Goal: Task Accomplishment & Management: Complete application form

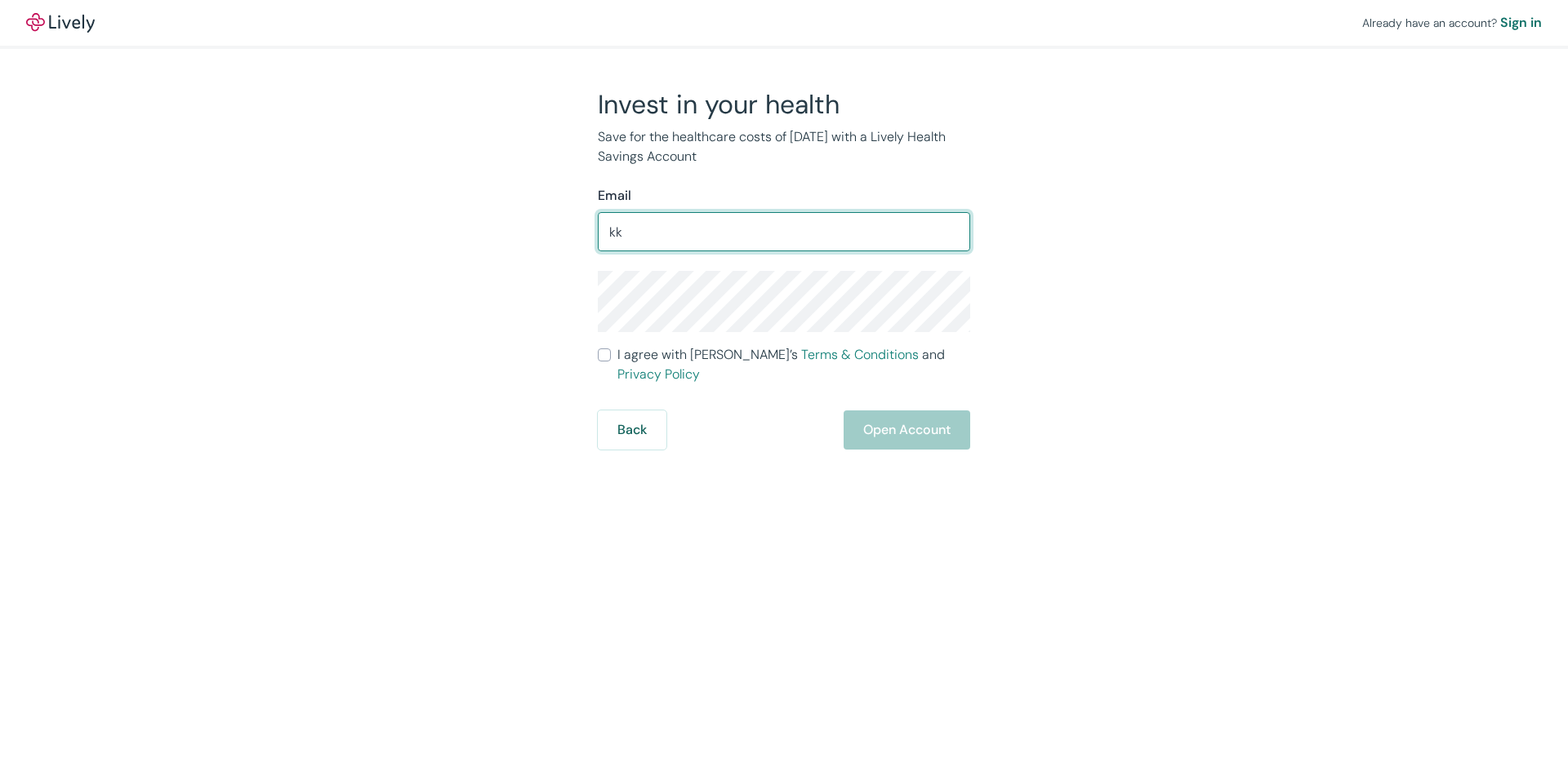
type input "k"
type input "[EMAIL_ADDRESS][DOMAIN_NAME]"
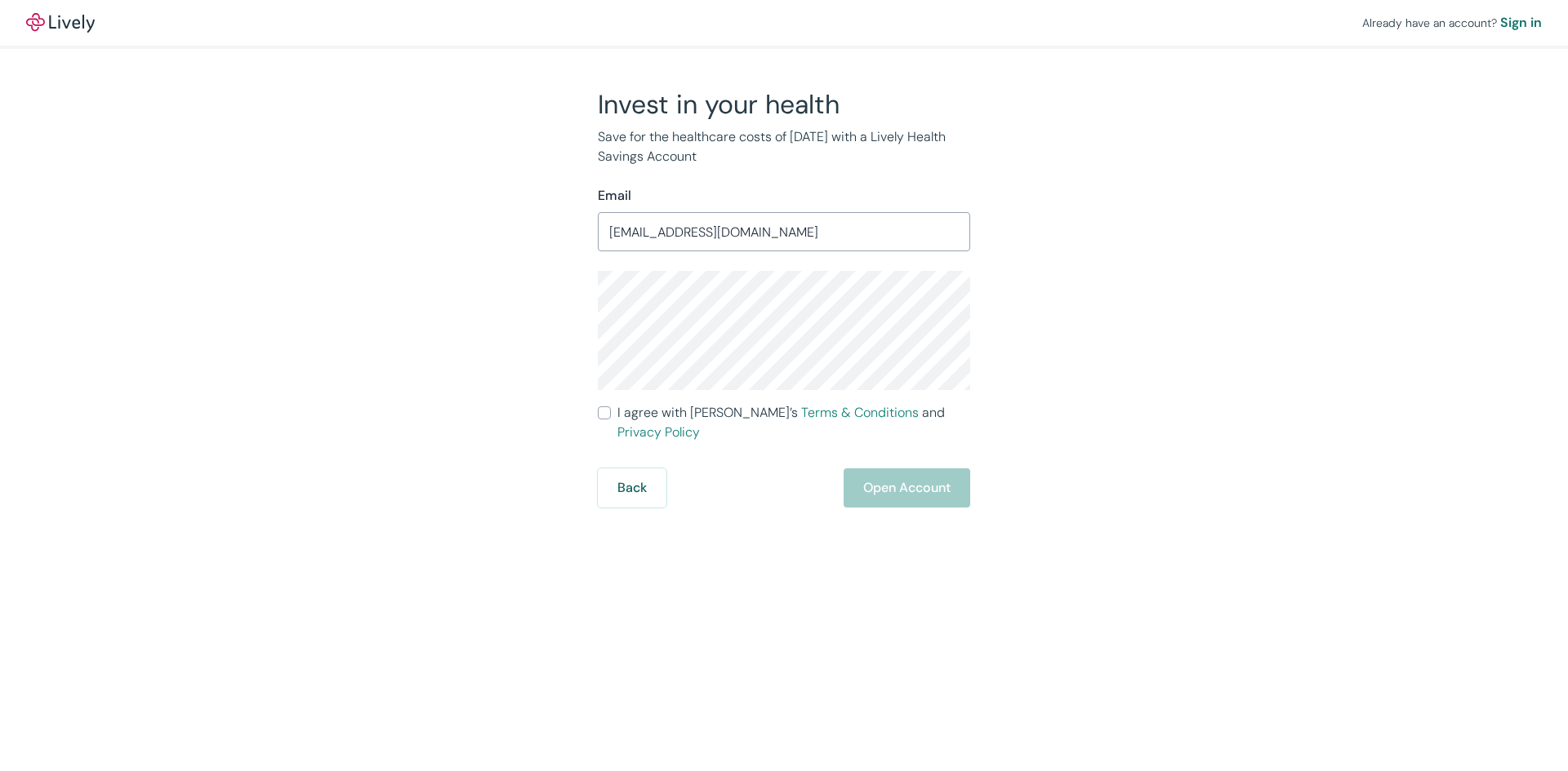
click at [605, 414] on input "I agree with Lively’s Terms & Conditions and Privacy Policy" at bounding box center [603, 412] width 13 height 13
checkbox input "true"
click at [880, 468] on button "Open Account" at bounding box center [906, 488] width 126 height 39
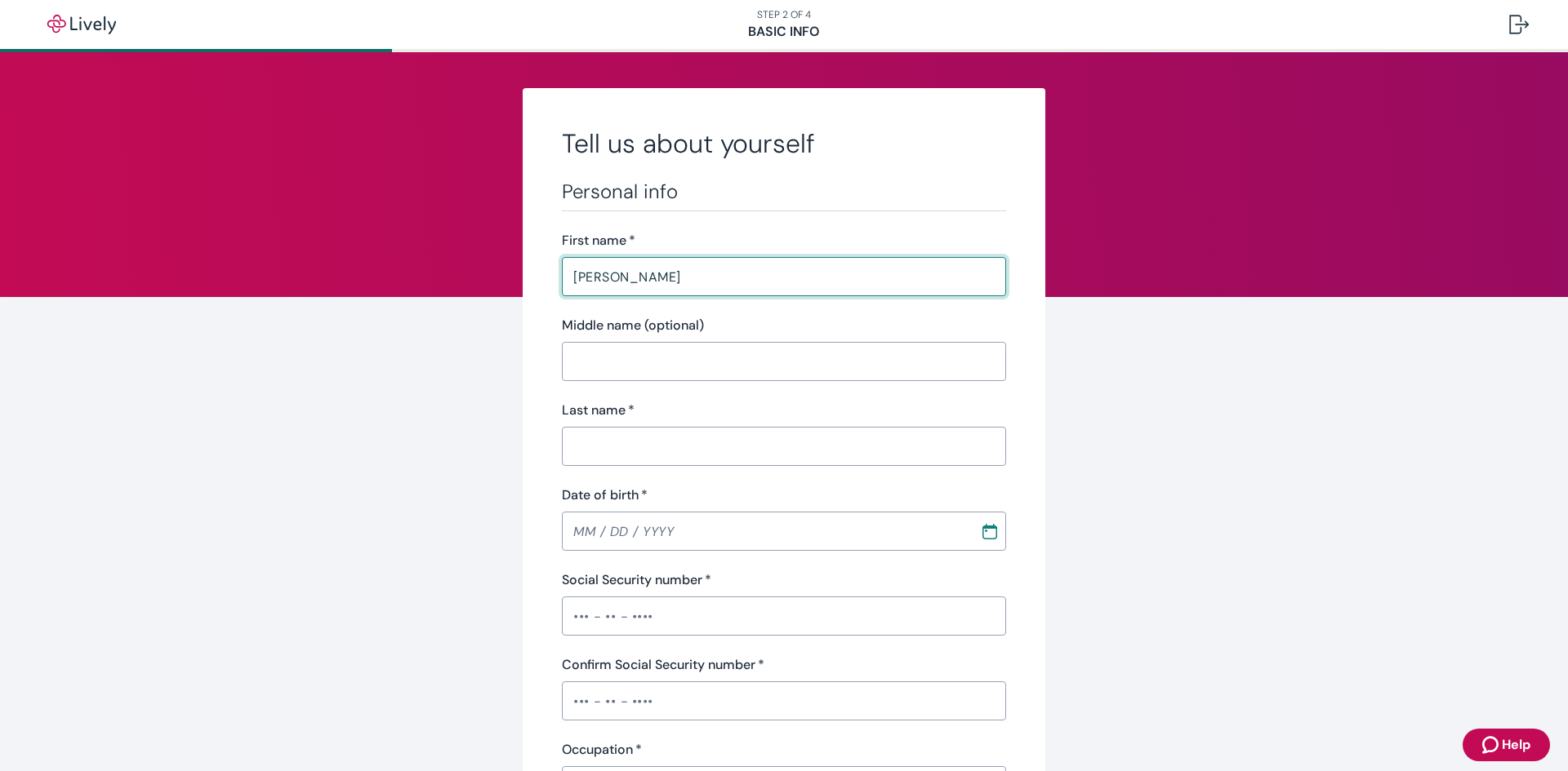
type input "Kory"
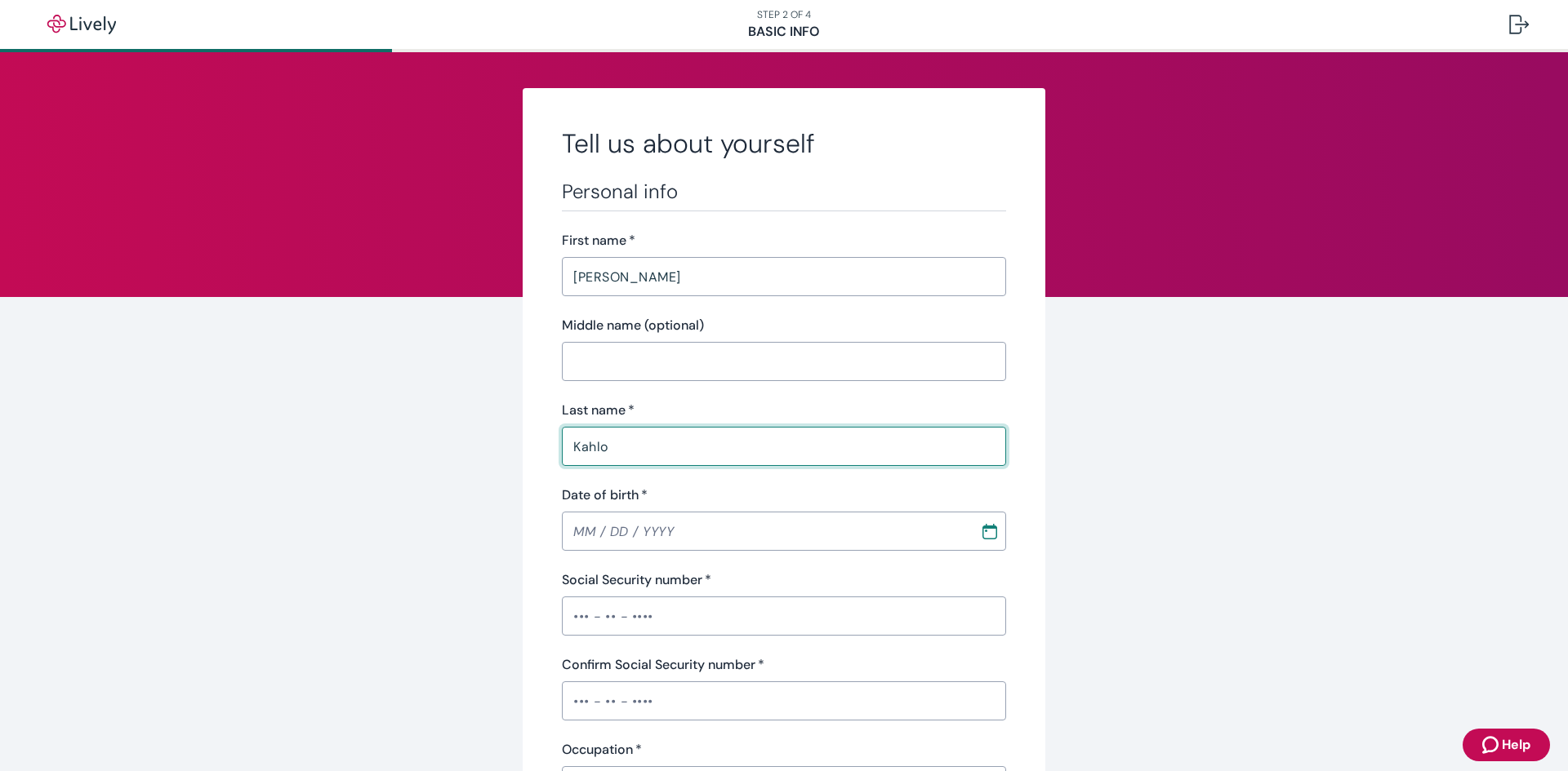
type input "Kahlo"
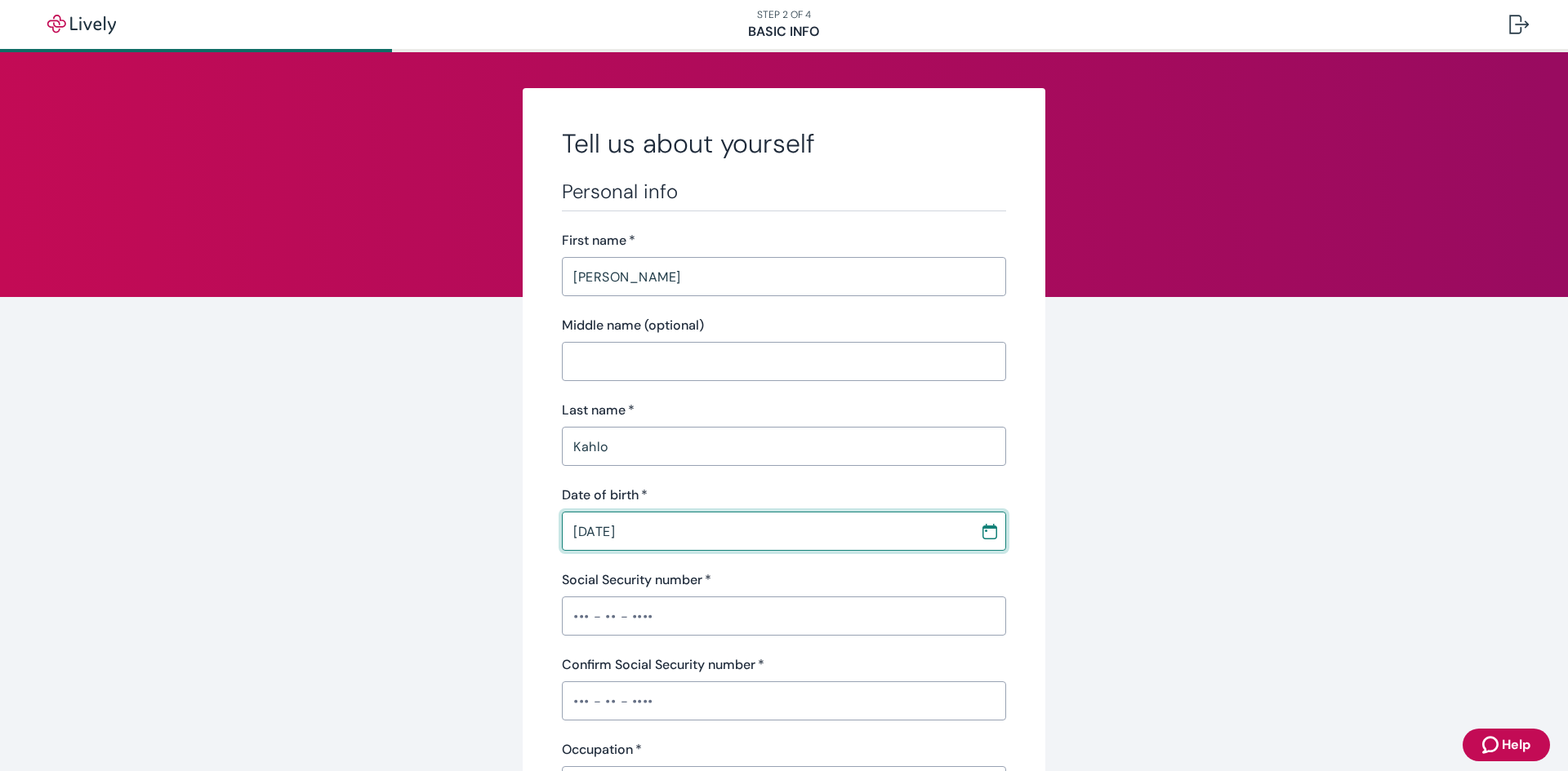
type input "10 / 30 / 1988"
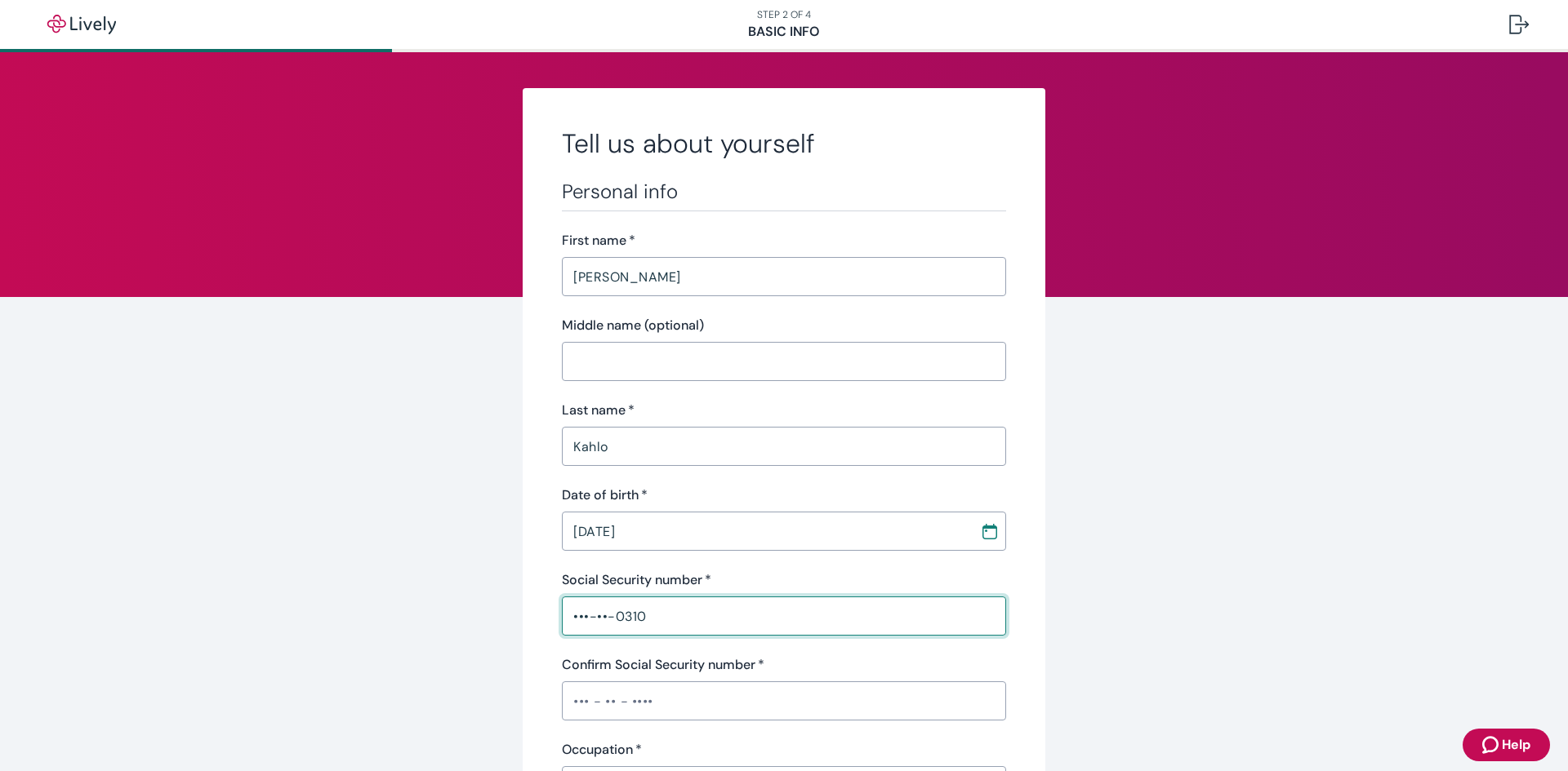
type input "•••-••-0310"
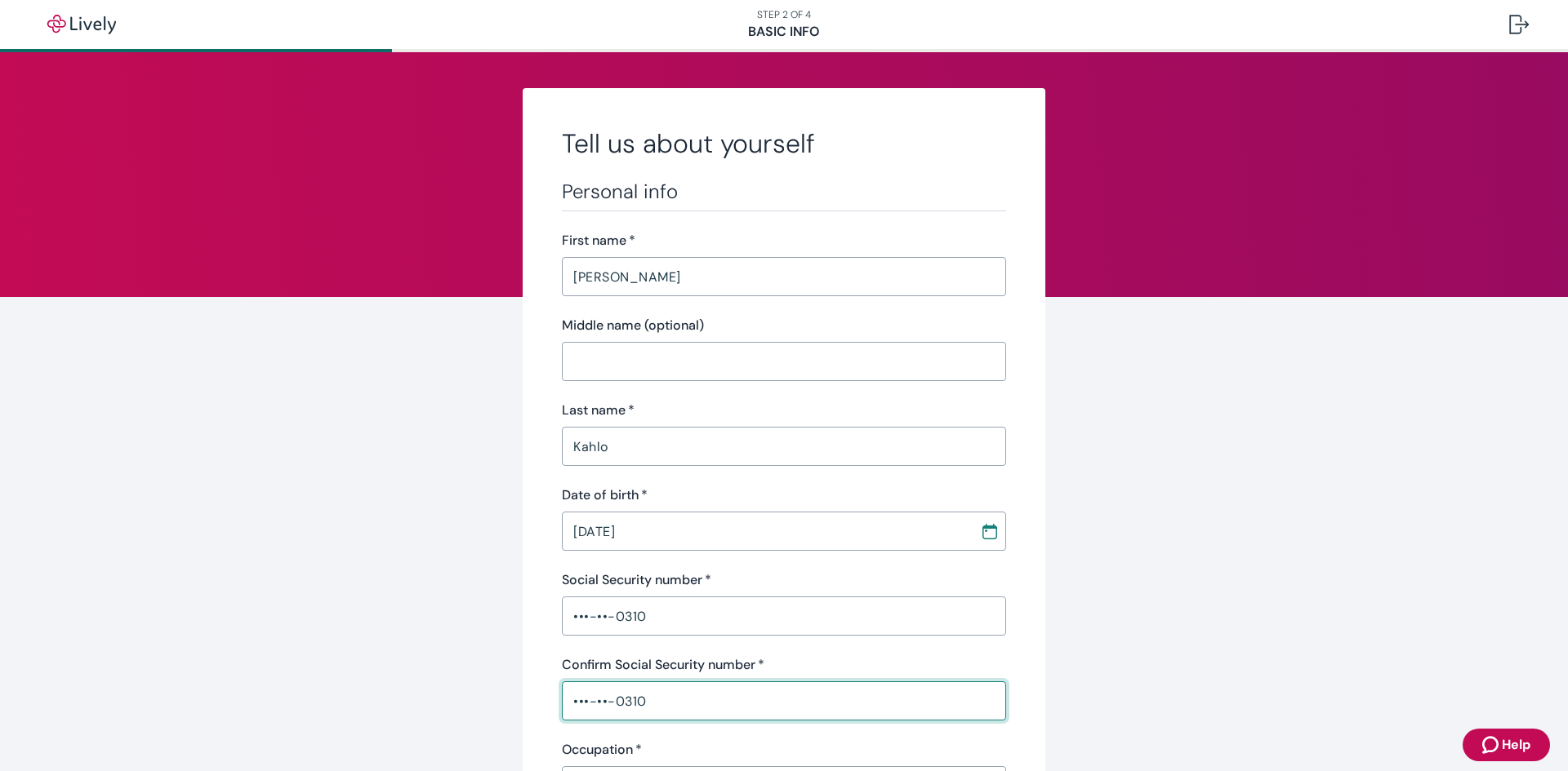
type input "•••-••-0310"
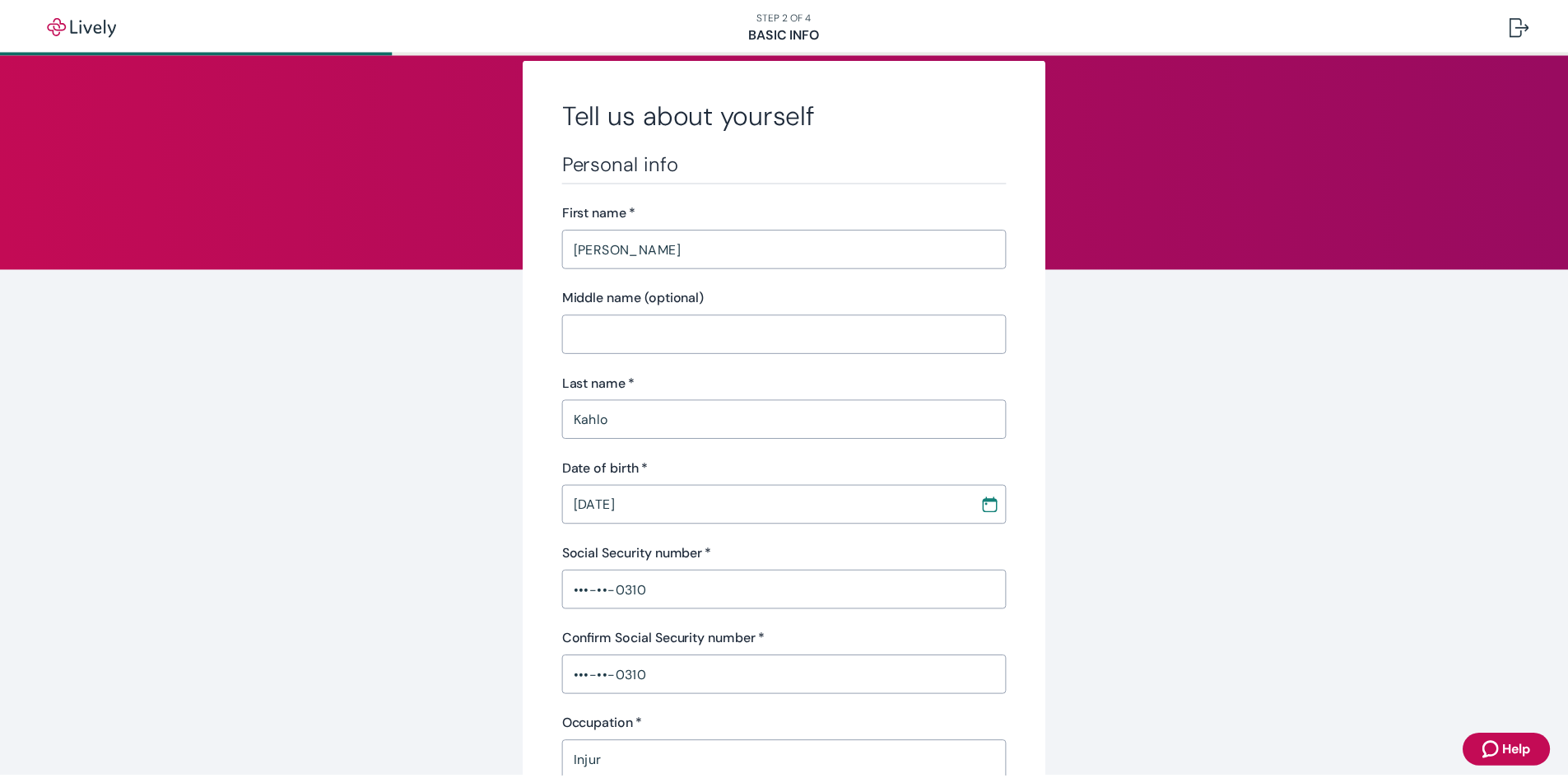
scroll to position [463, 0]
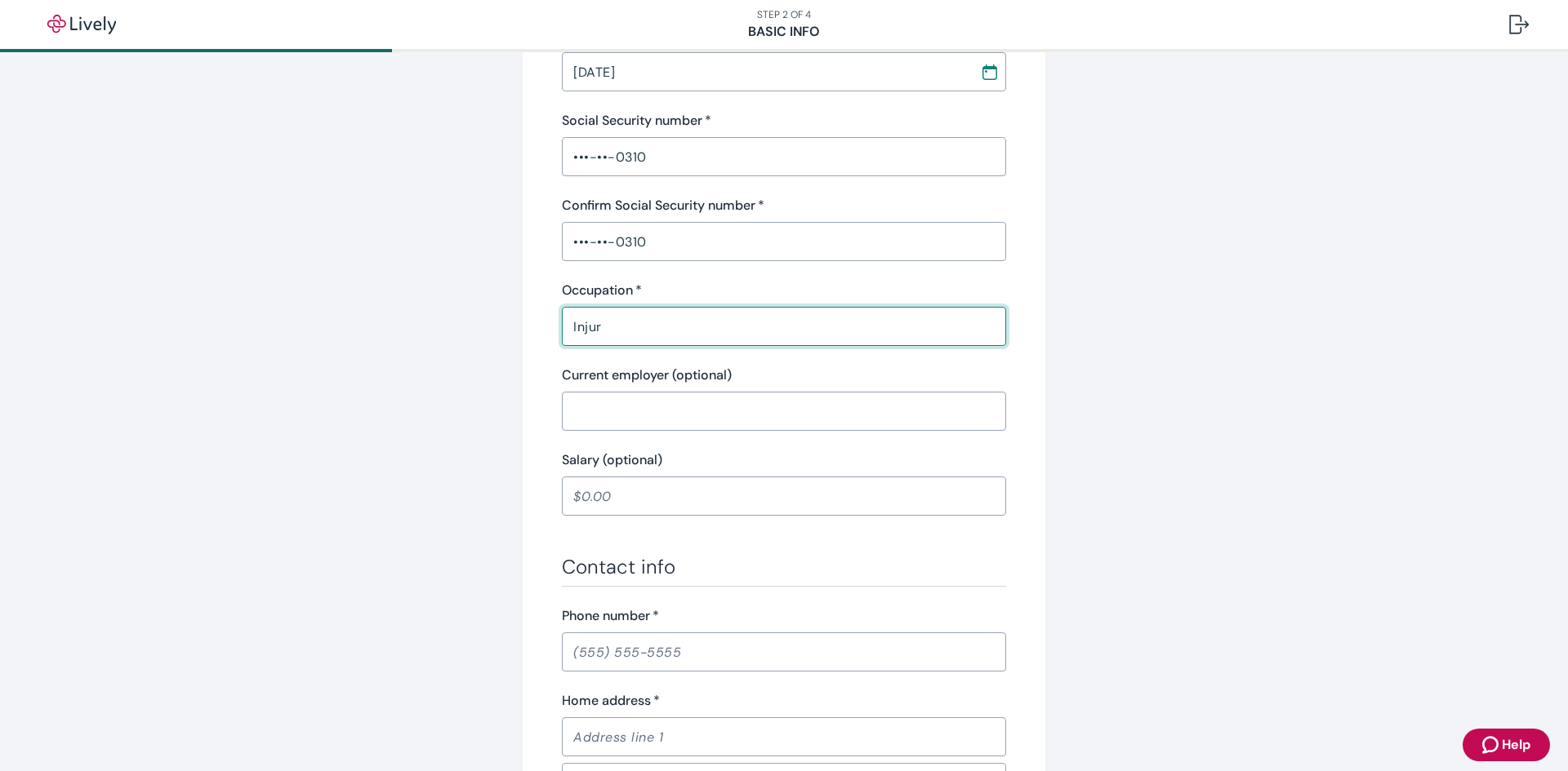
click at [605, 329] on input "Injur" at bounding box center [784, 325] width 444 height 32
type input "Injury Prevention Specialist"
click at [583, 648] on input "Phone number   *" at bounding box center [784, 652] width 444 height 32
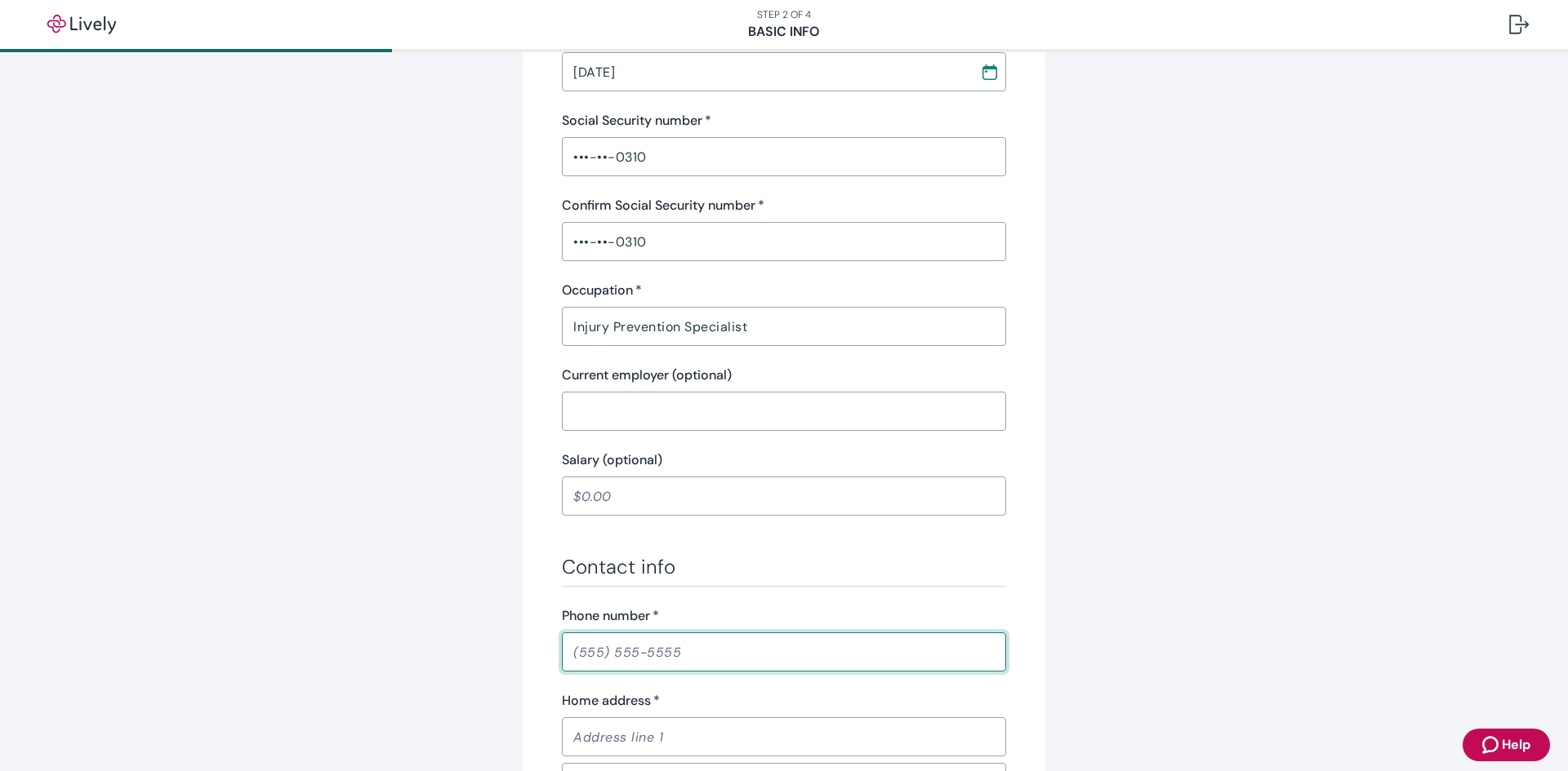
type input "(317) 833-3834"
type input "7641 Ridge Harvest Ln"
type input "Indianapolis"
type input "IN"
type input "46259"
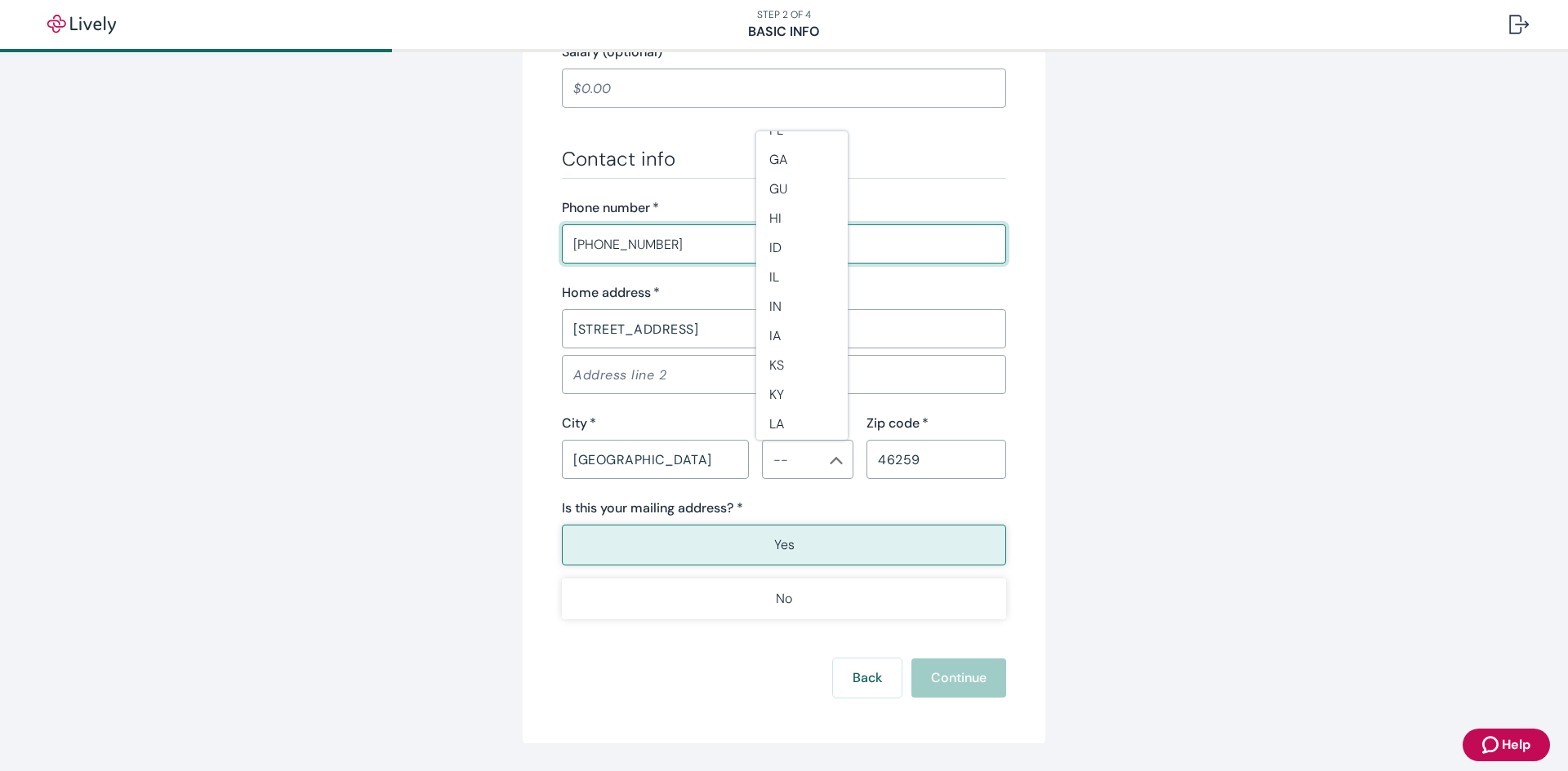
scroll to position [408, 0]
click at [791, 248] on li "IN" at bounding box center [803, 244] width 92 height 29
type input "IN"
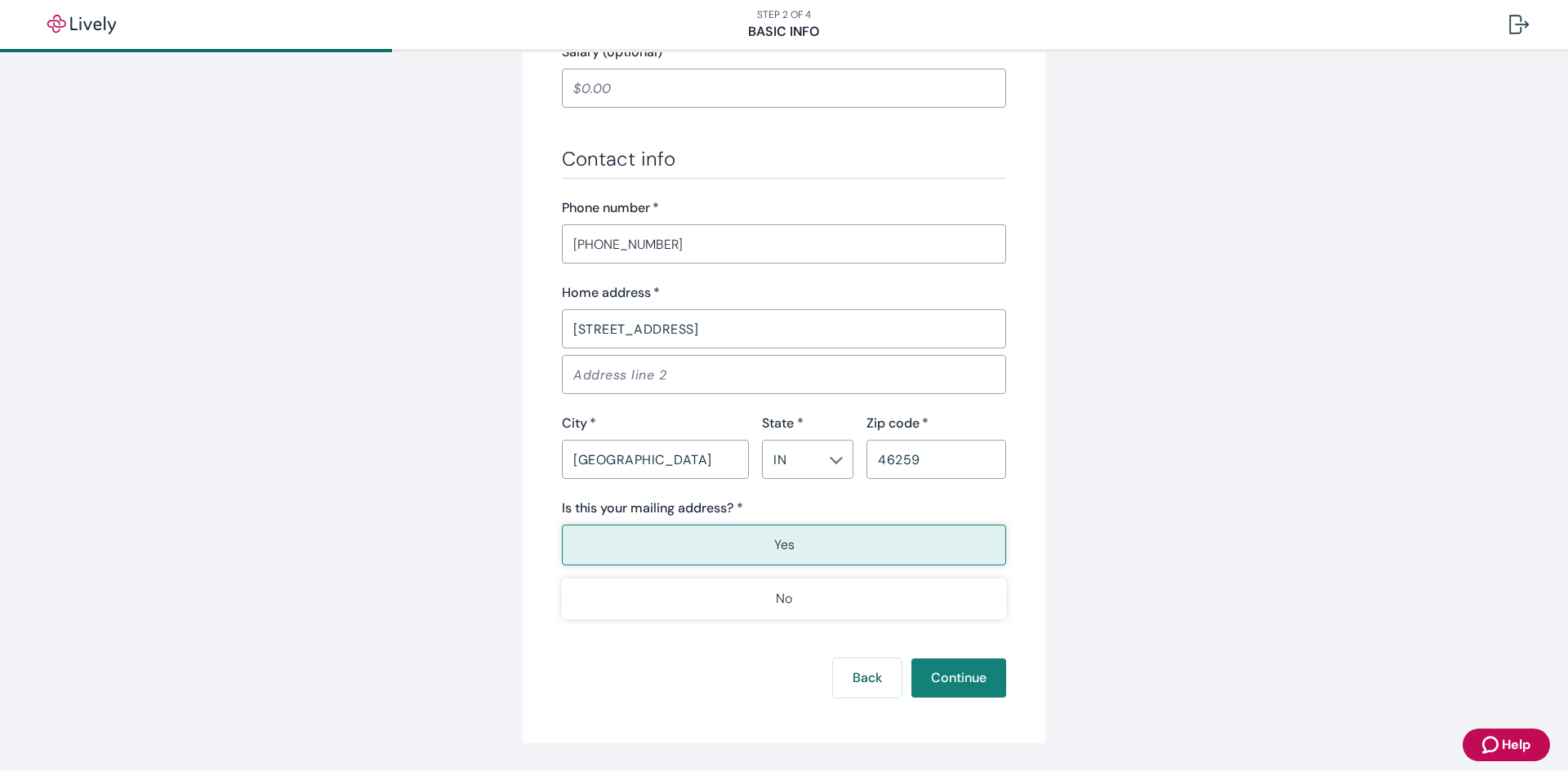
click at [840, 546] on button "Yes" at bounding box center [784, 545] width 444 height 41
click at [935, 677] on button "Continue" at bounding box center [958, 678] width 95 height 39
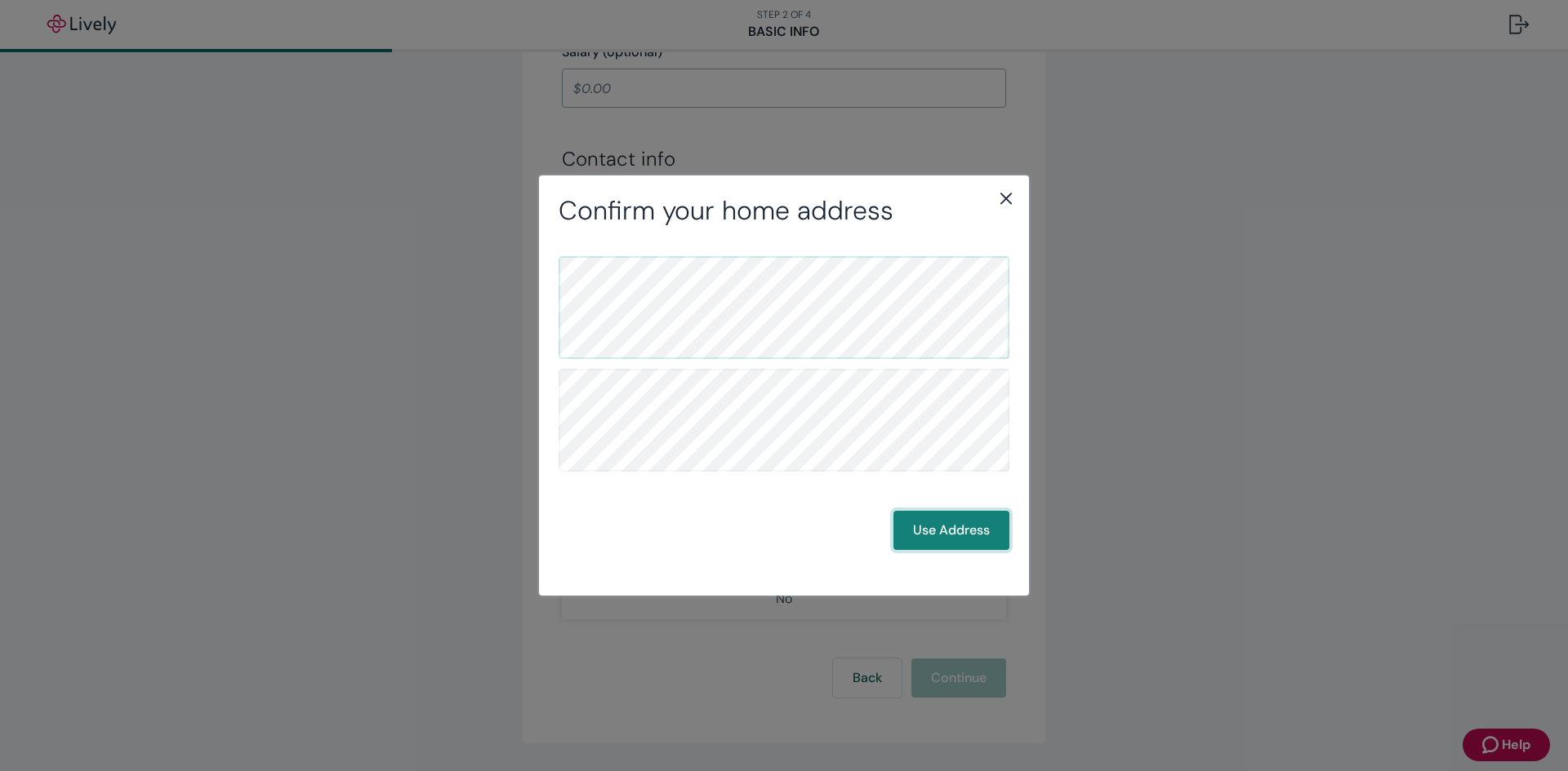
click at [940, 533] on button "Use Address" at bounding box center [951, 531] width 116 height 39
click at [939, 537] on button "Use Address" at bounding box center [951, 531] width 116 height 39
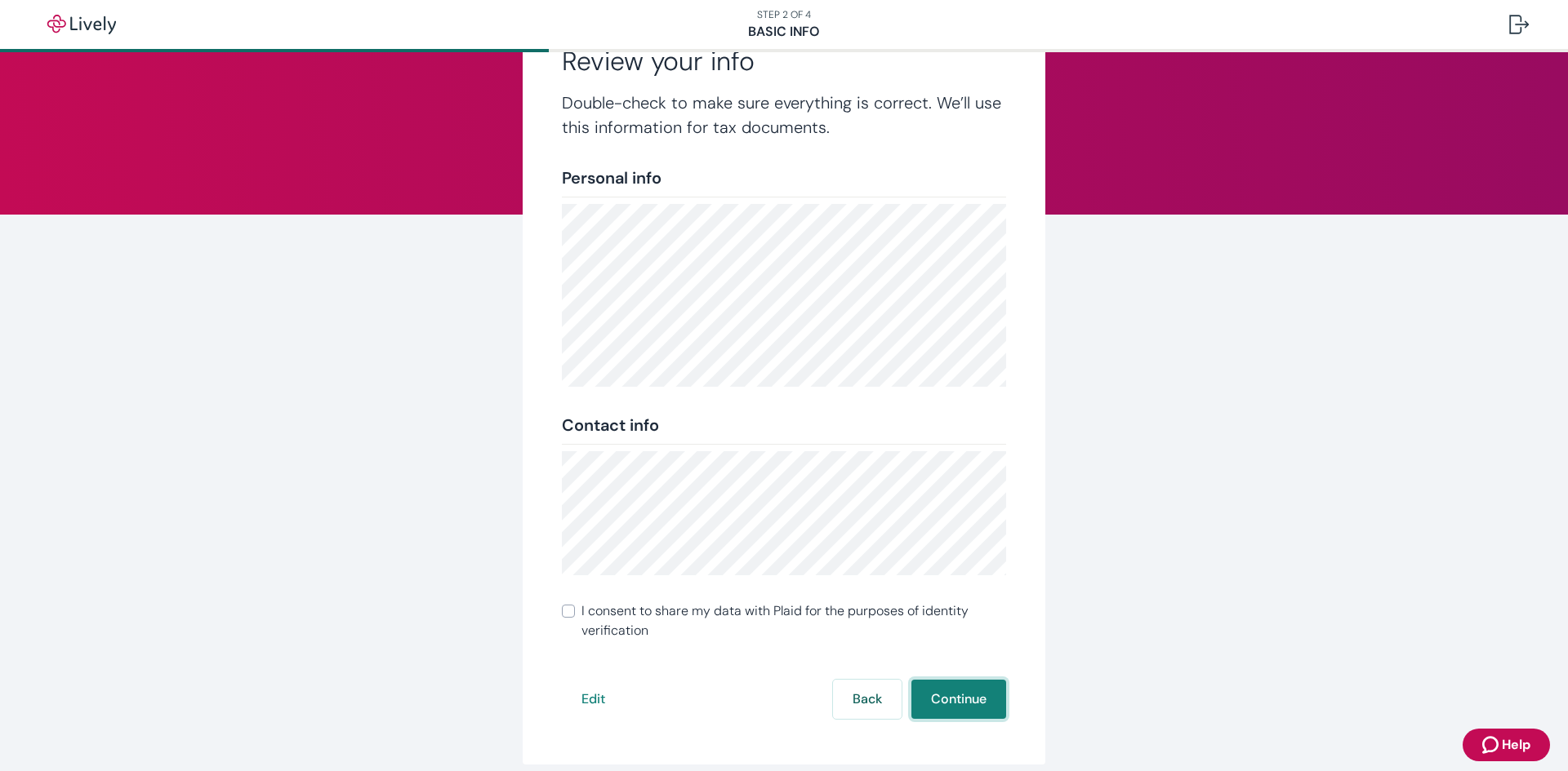
scroll to position [111, 0]
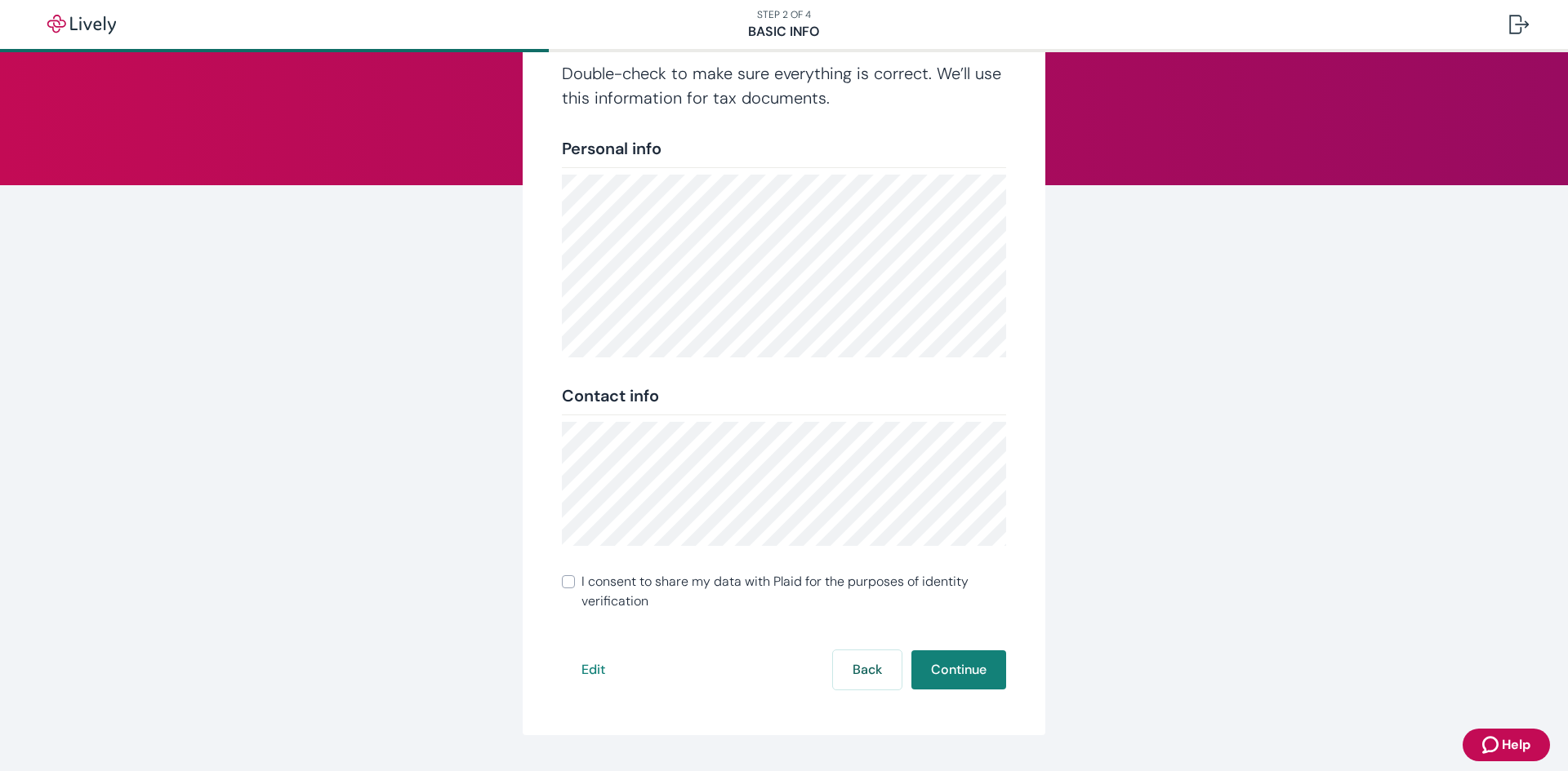
click at [566, 582] on input "I consent to share my data with Plaid for the purposes of identity verification" at bounding box center [568, 581] width 13 height 13
checkbox input "true"
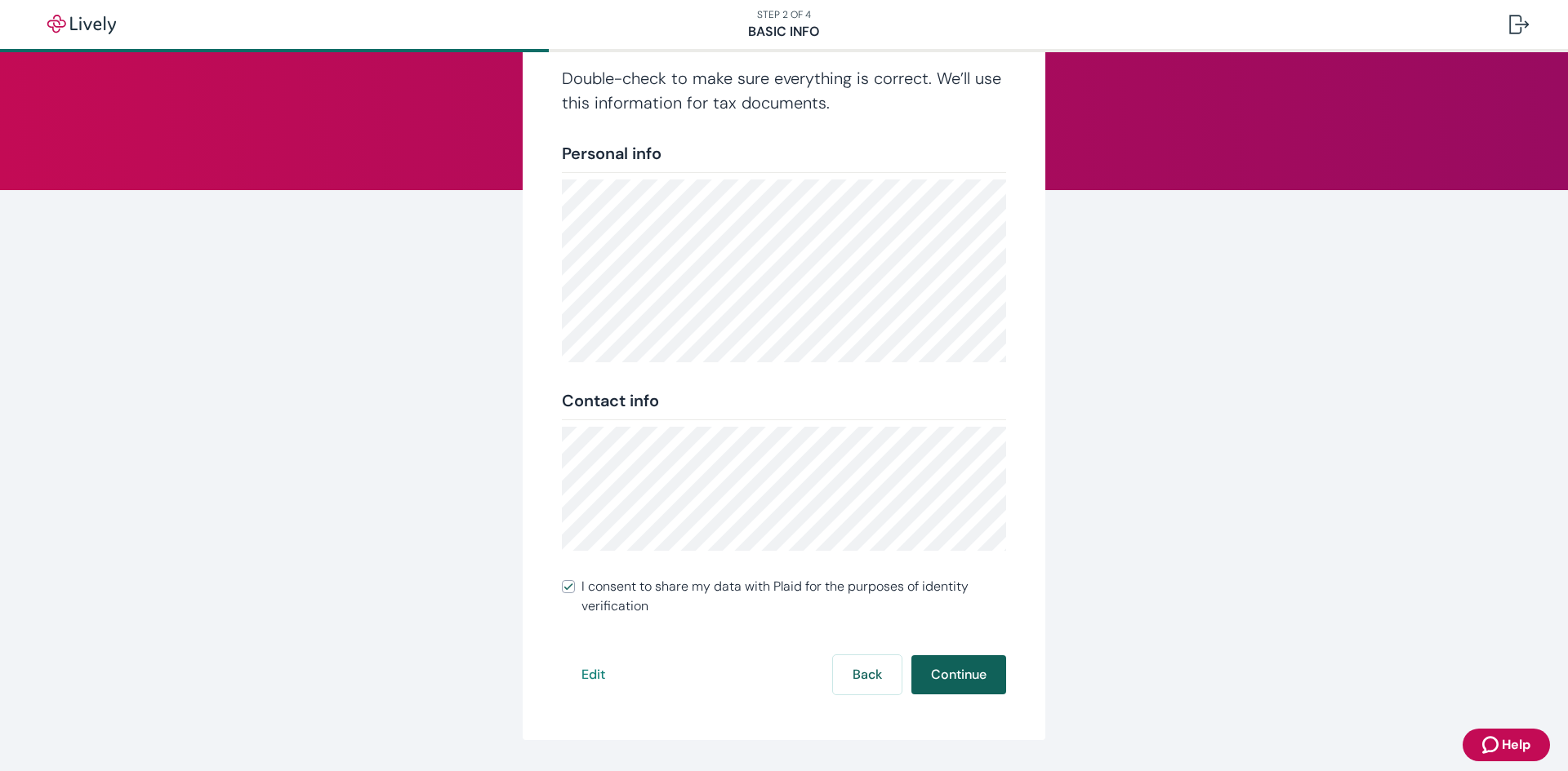
scroll to position [154, 0]
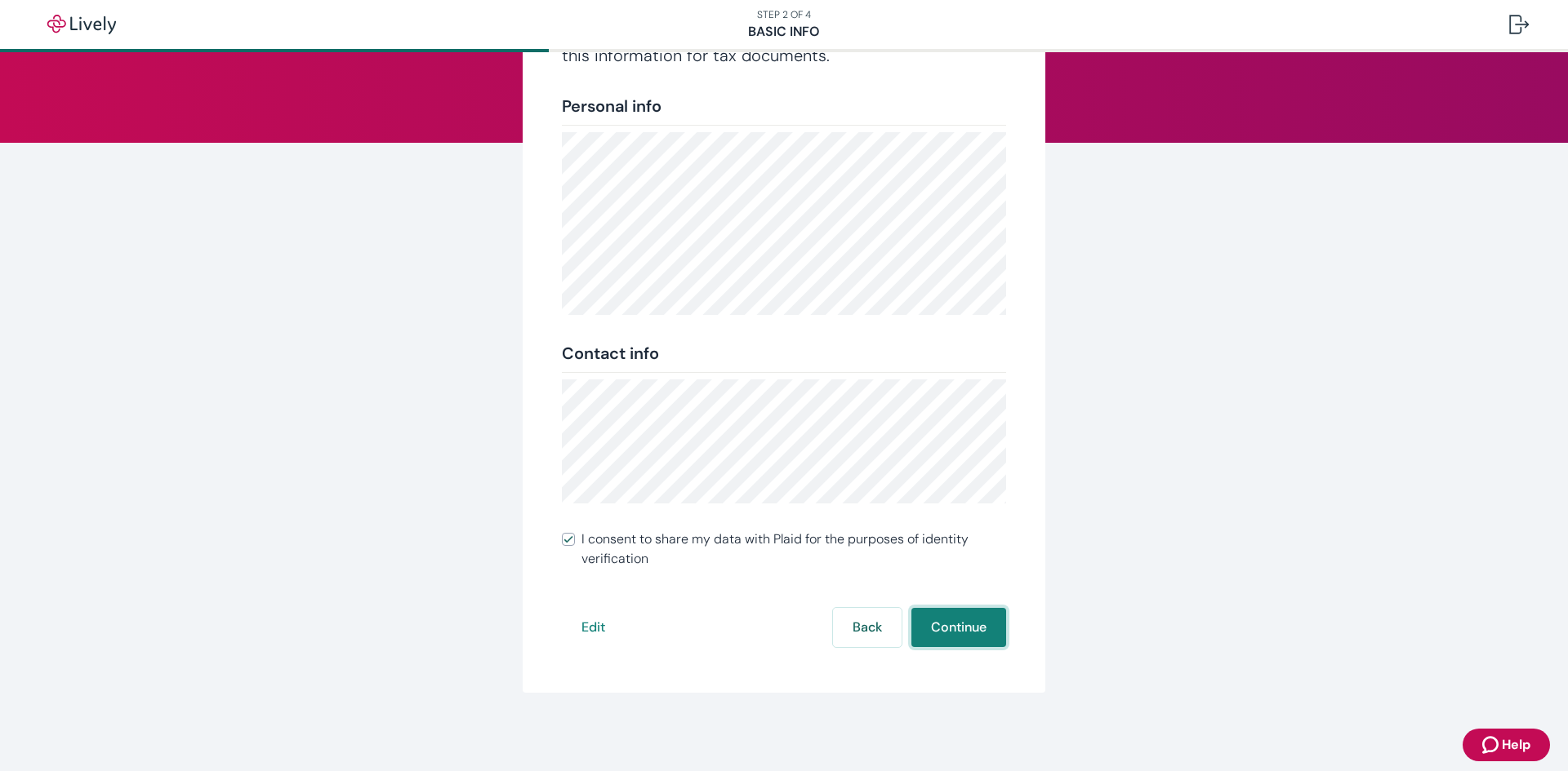
click at [959, 629] on button "Continue" at bounding box center [958, 627] width 95 height 39
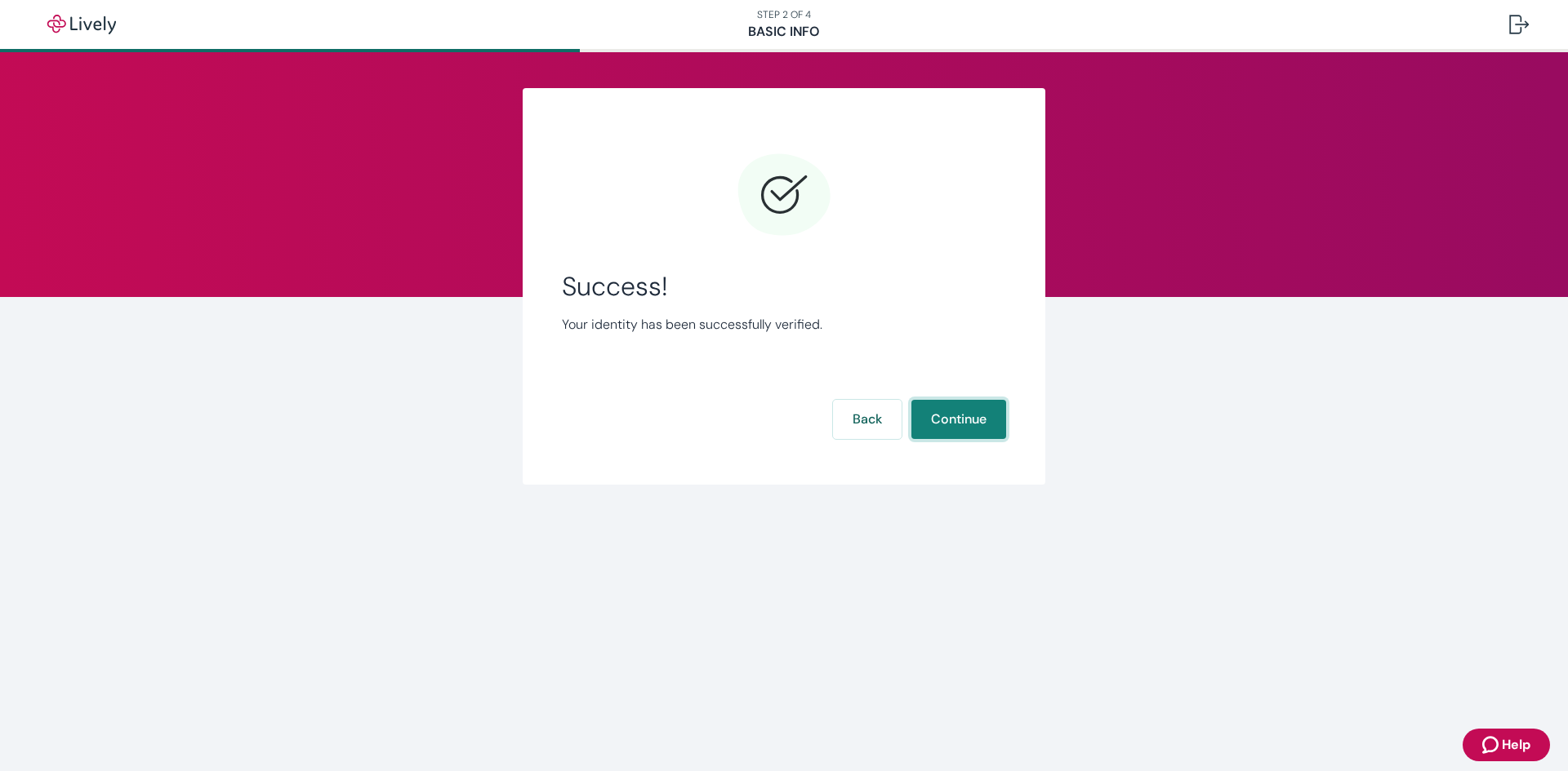
click at [947, 422] on button "Continue" at bounding box center [958, 419] width 95 height 39
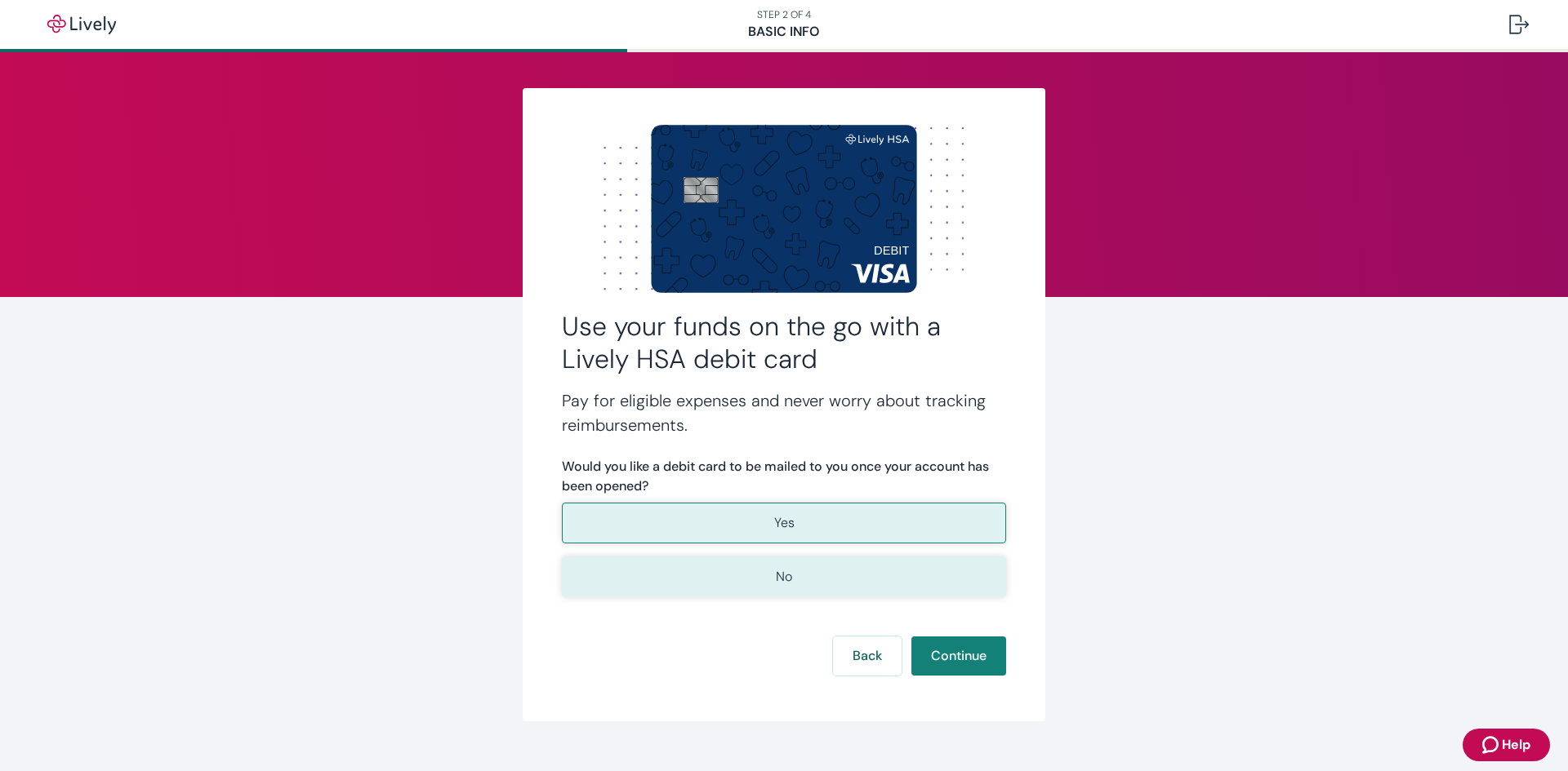
click at [781, 589] on button "No" at bounding box center [784, 578] width 444 height 41
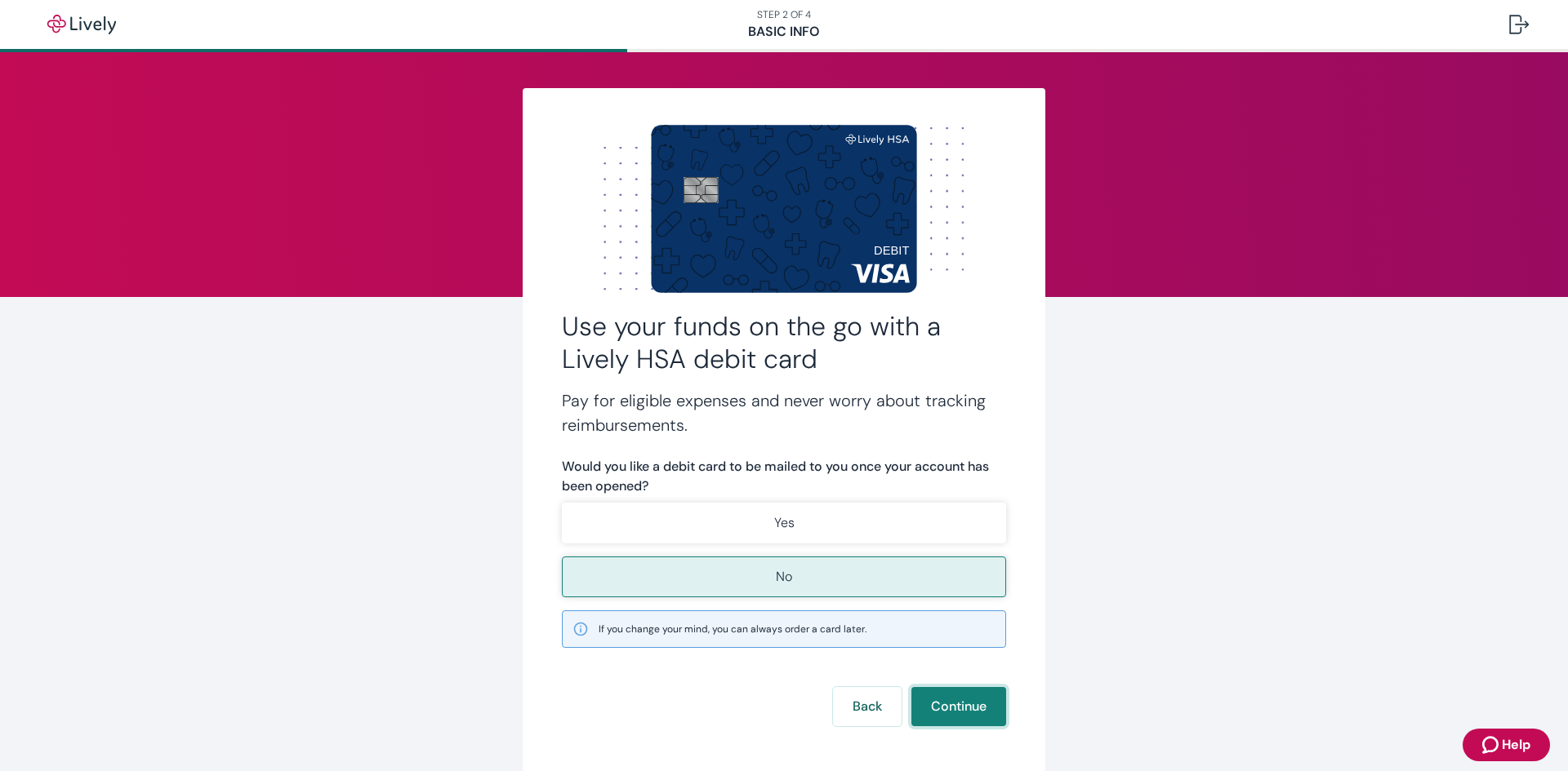
click at [940, 707] on button "Continue" at bounding box center [958, 707] width 95 height 39
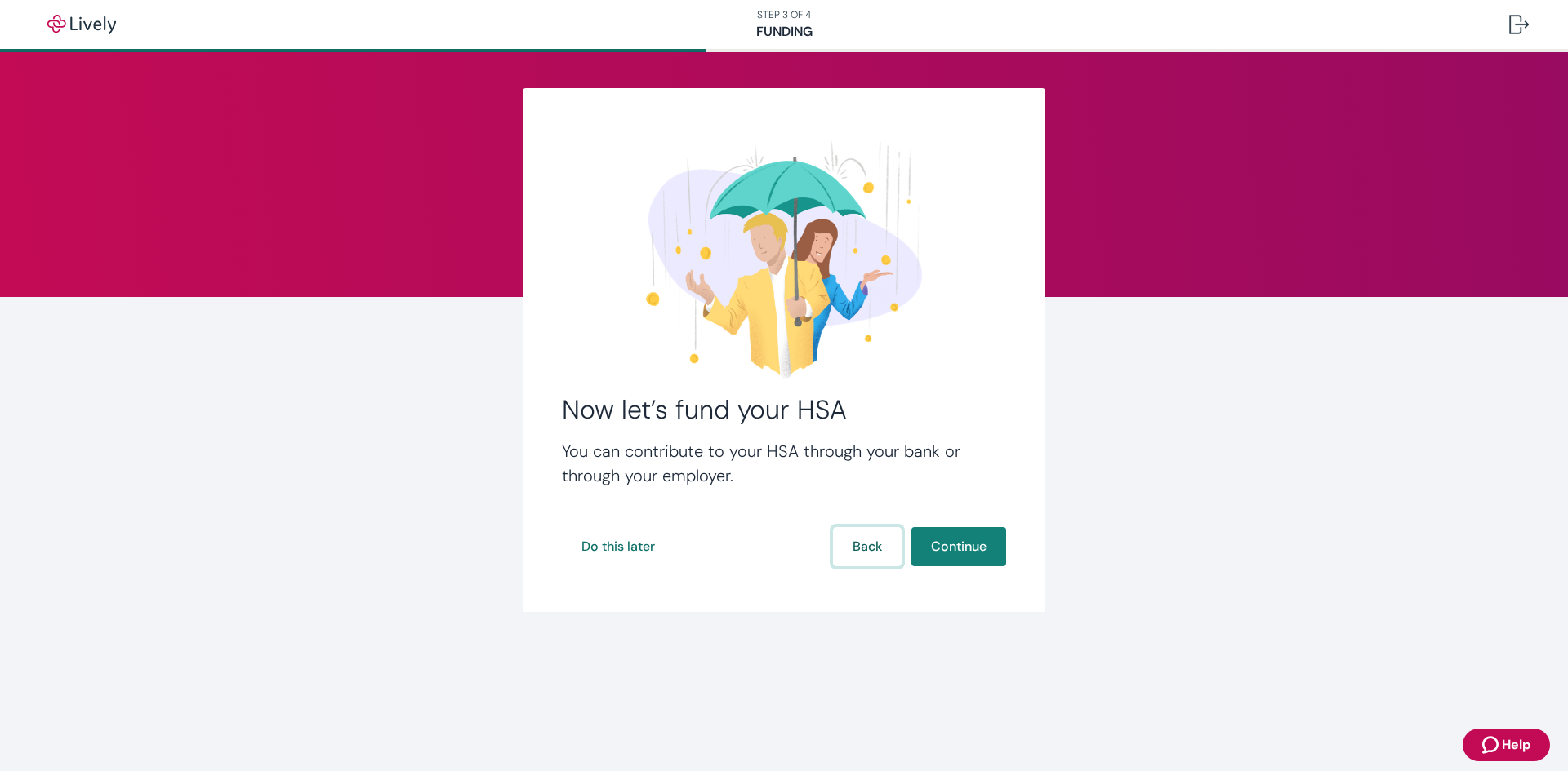
click at [849, 548] on button "Back" at bounding box center [867, 547] width 68 height 39
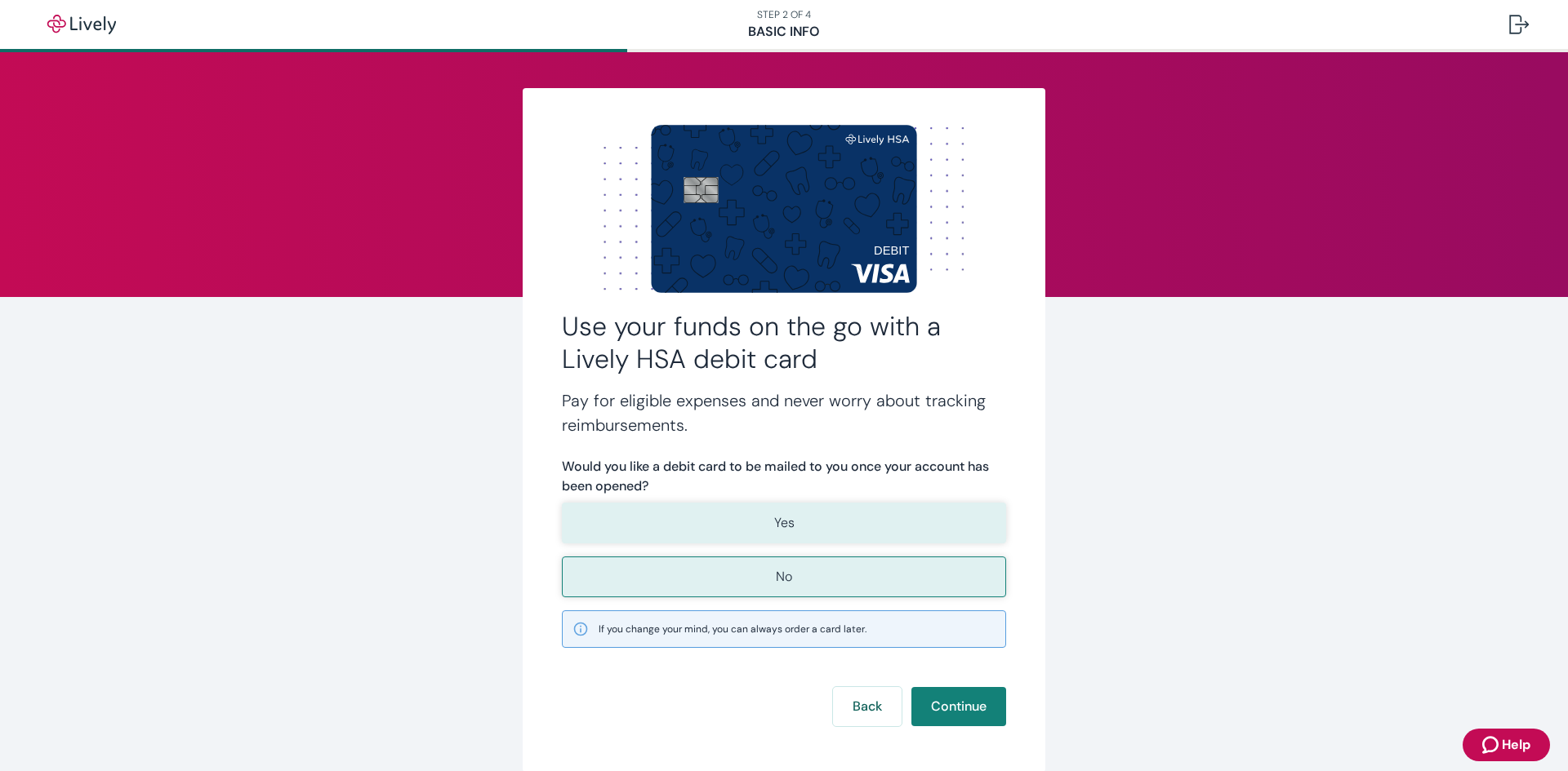
click at [634, 530] on button "Yes" at bounding box center [784, 524] width 444 height 41
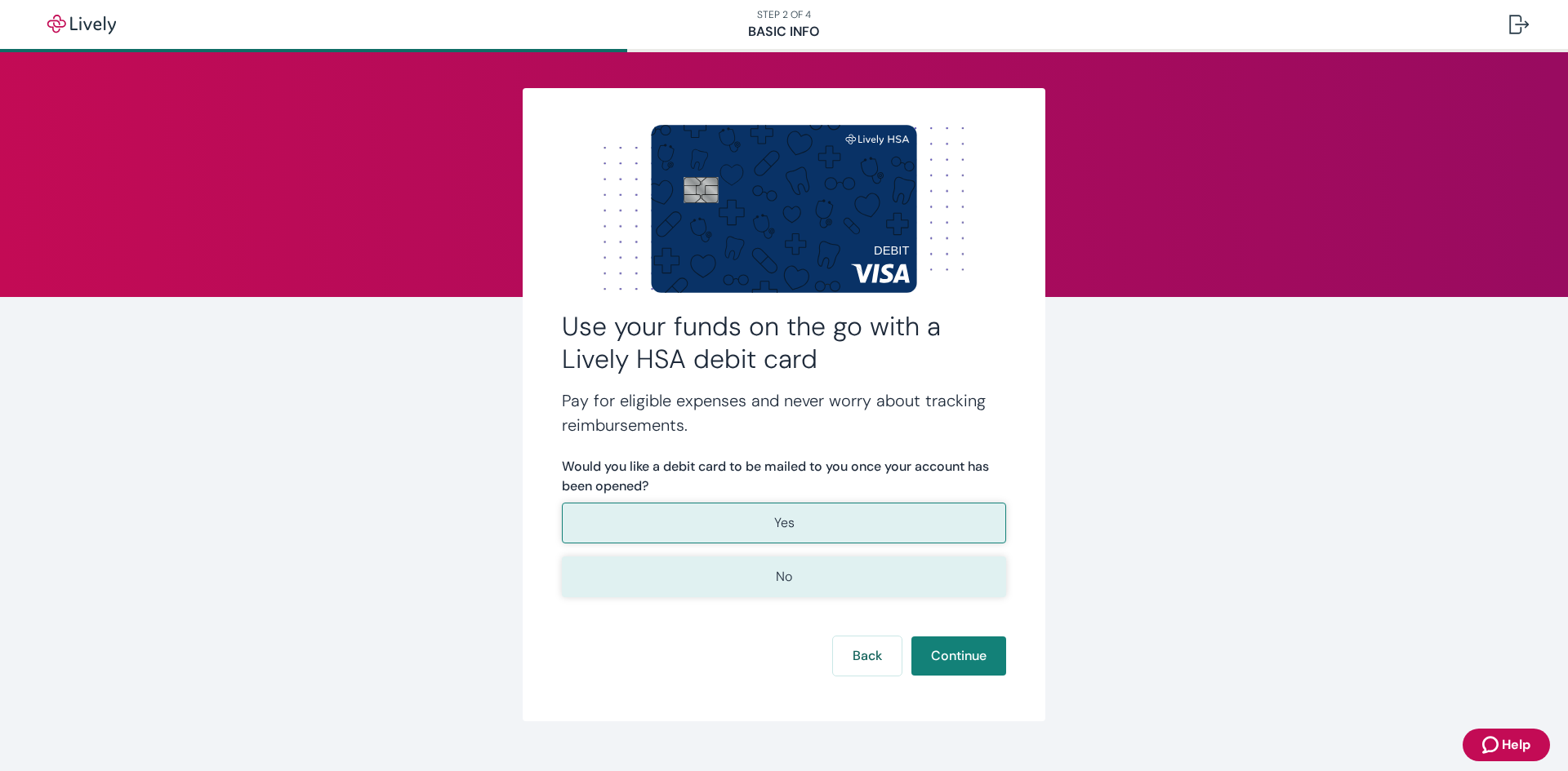
click at [753, 582] on button "No" at bounding box center [784, 578] width 444 height 41
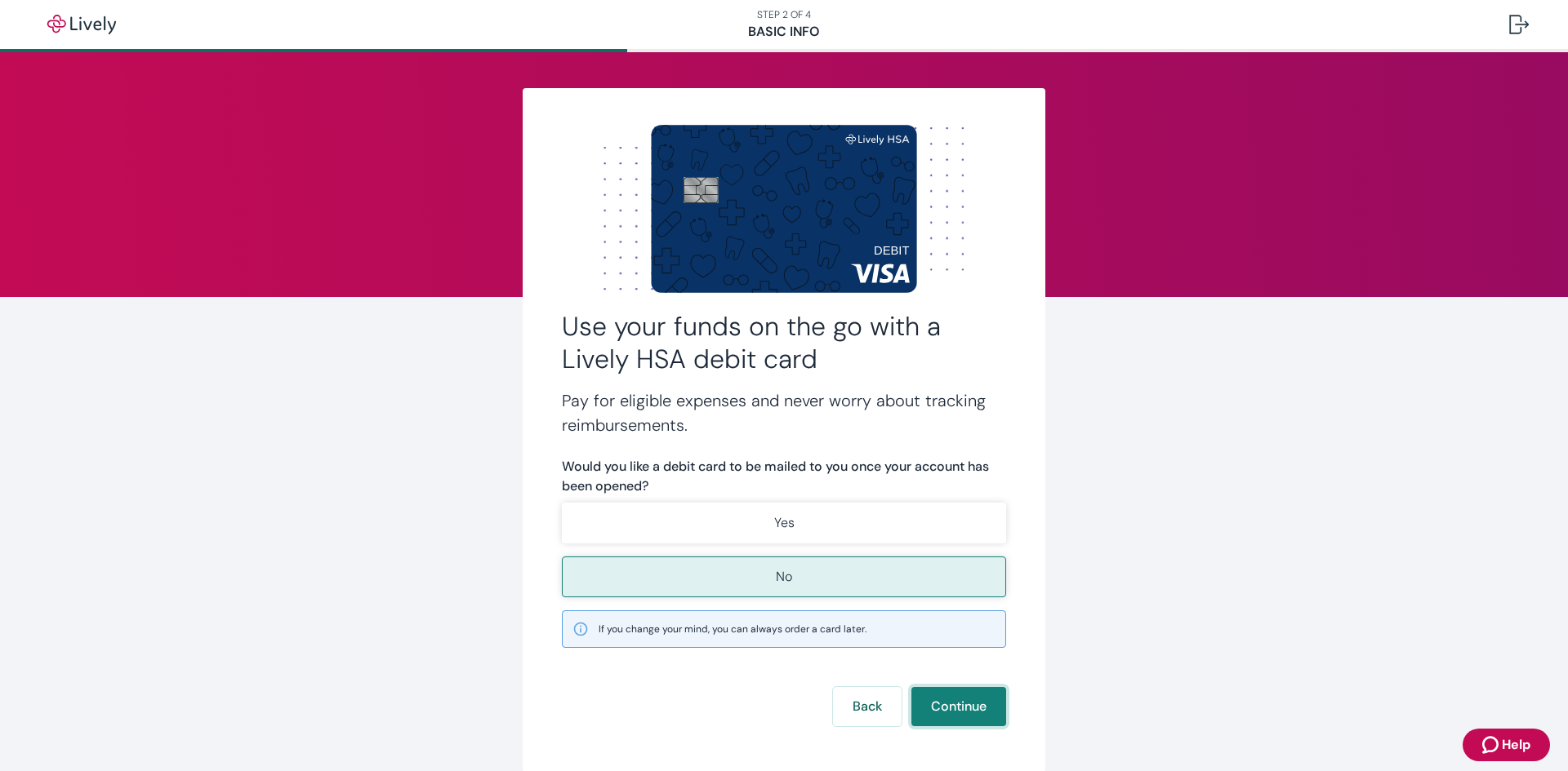
click at [949, 707] on button "Continue" at bounding box center [958, 707] width 95 height 39
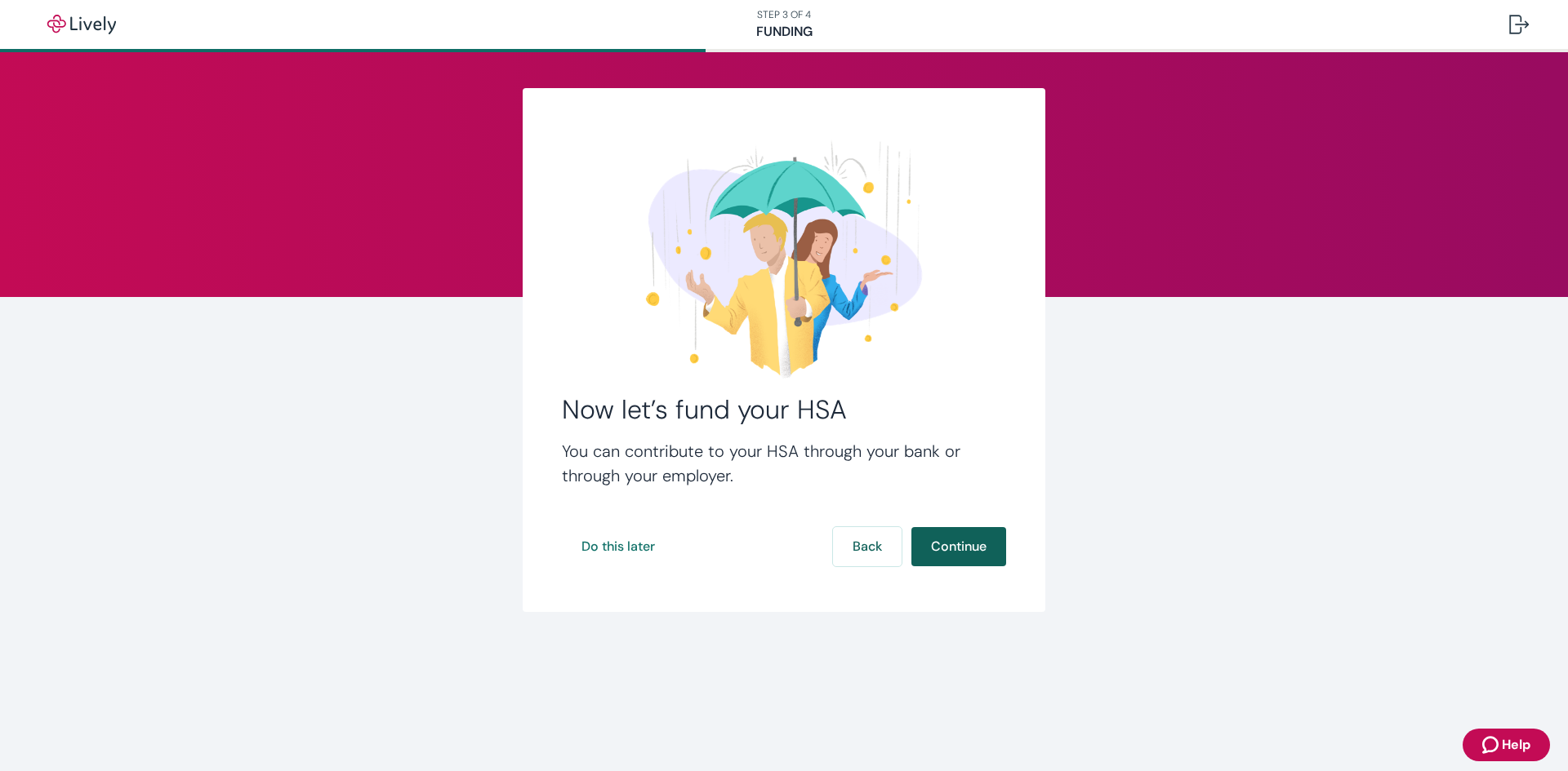
click at [960, 554] on button "Continue" at bounding box center [958, 547] width 95 height 39
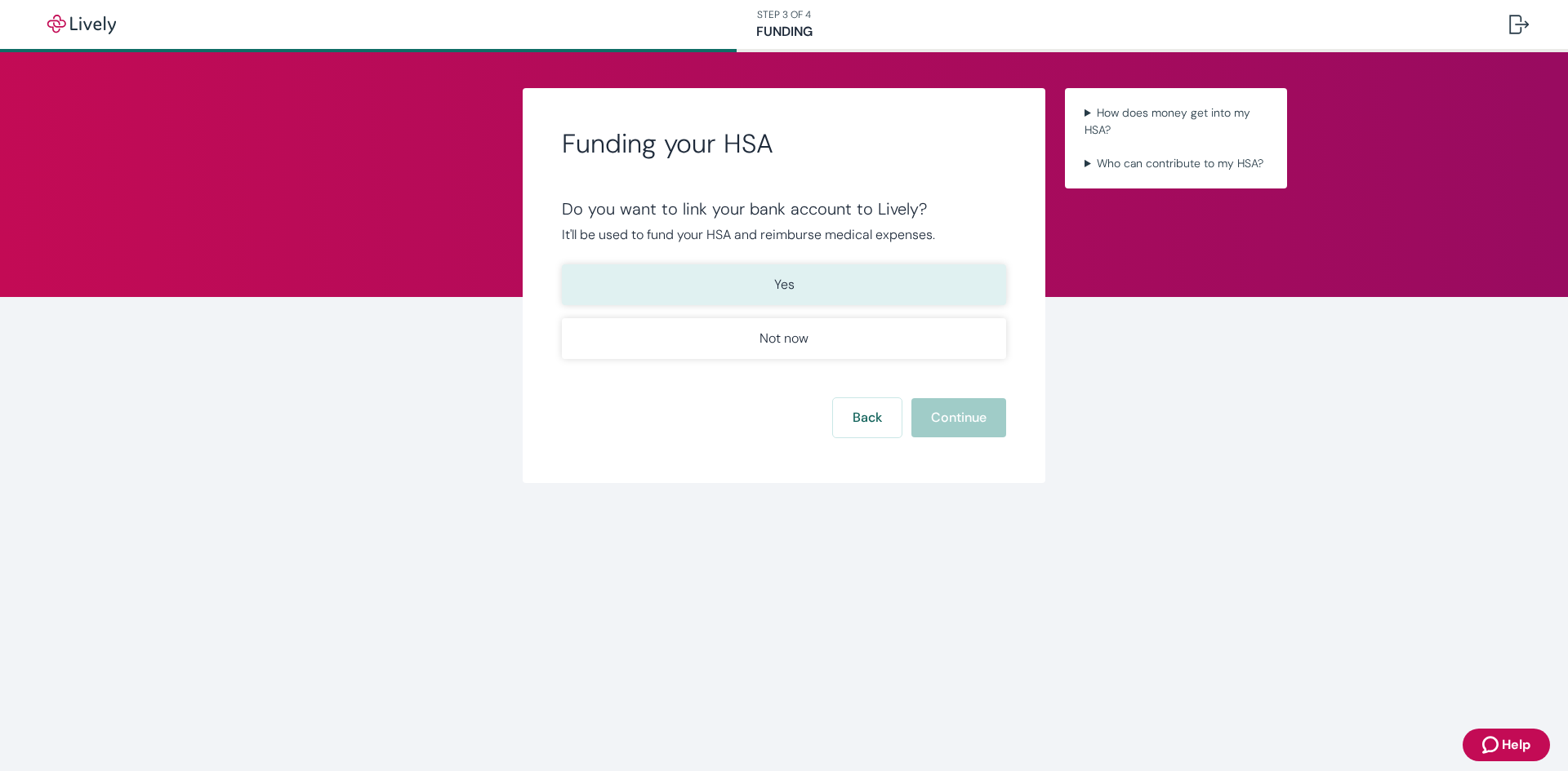
click at [765, 287] on button "Yes" at bounding box center [784, 285] width 444 height 41
click at [944, 414] on button "Continue" at bounding box center [958, 418] width 95 height 39
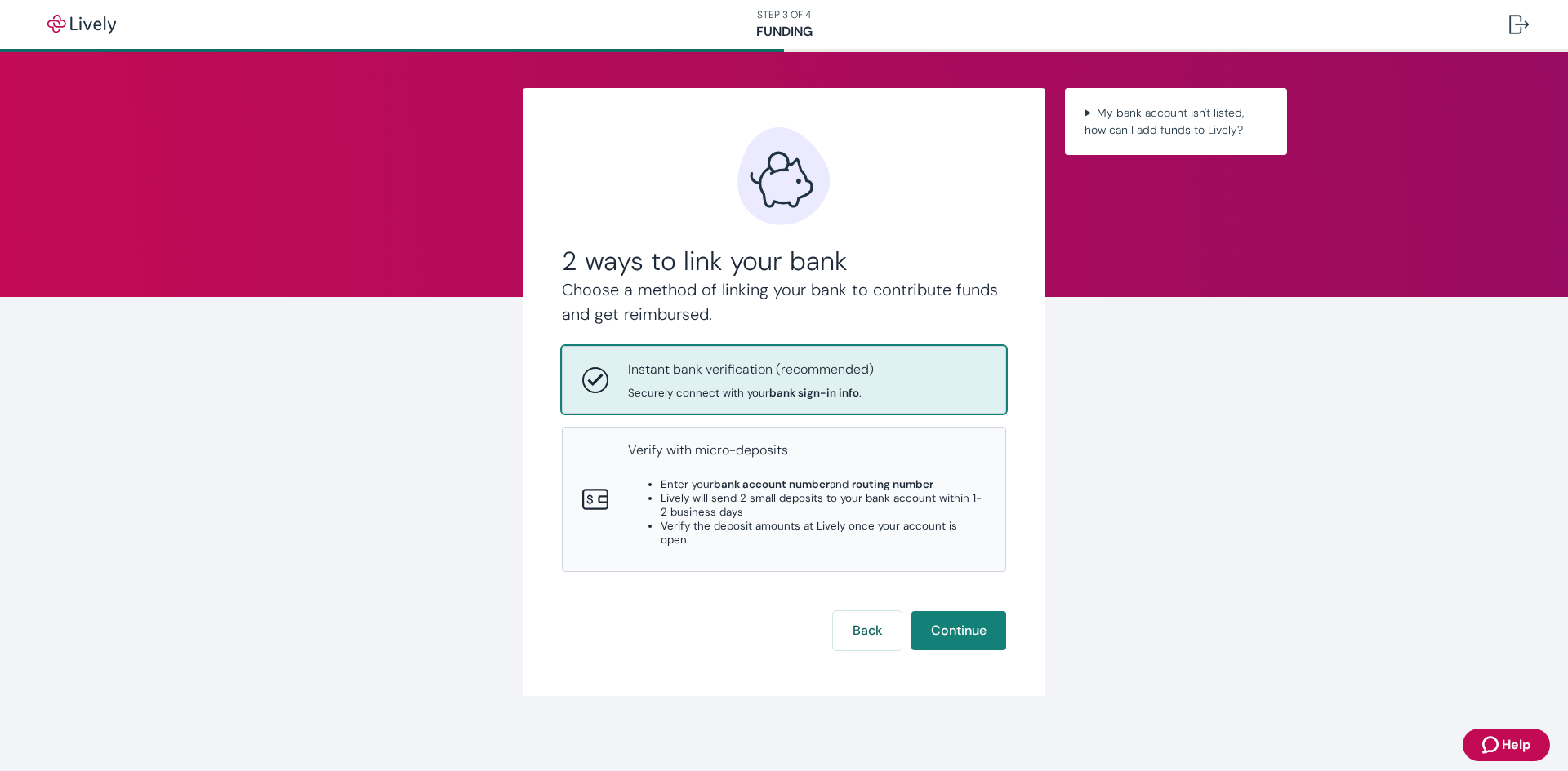
click at [900, 388] on div "Instant bank verification (recommended) Securely connect with your bank sign-in…" at bounding box center [806, 379] width 358 height 40
click at [965, 621] on button "Continue" at bounding box center [958, 631] width 95 height 39
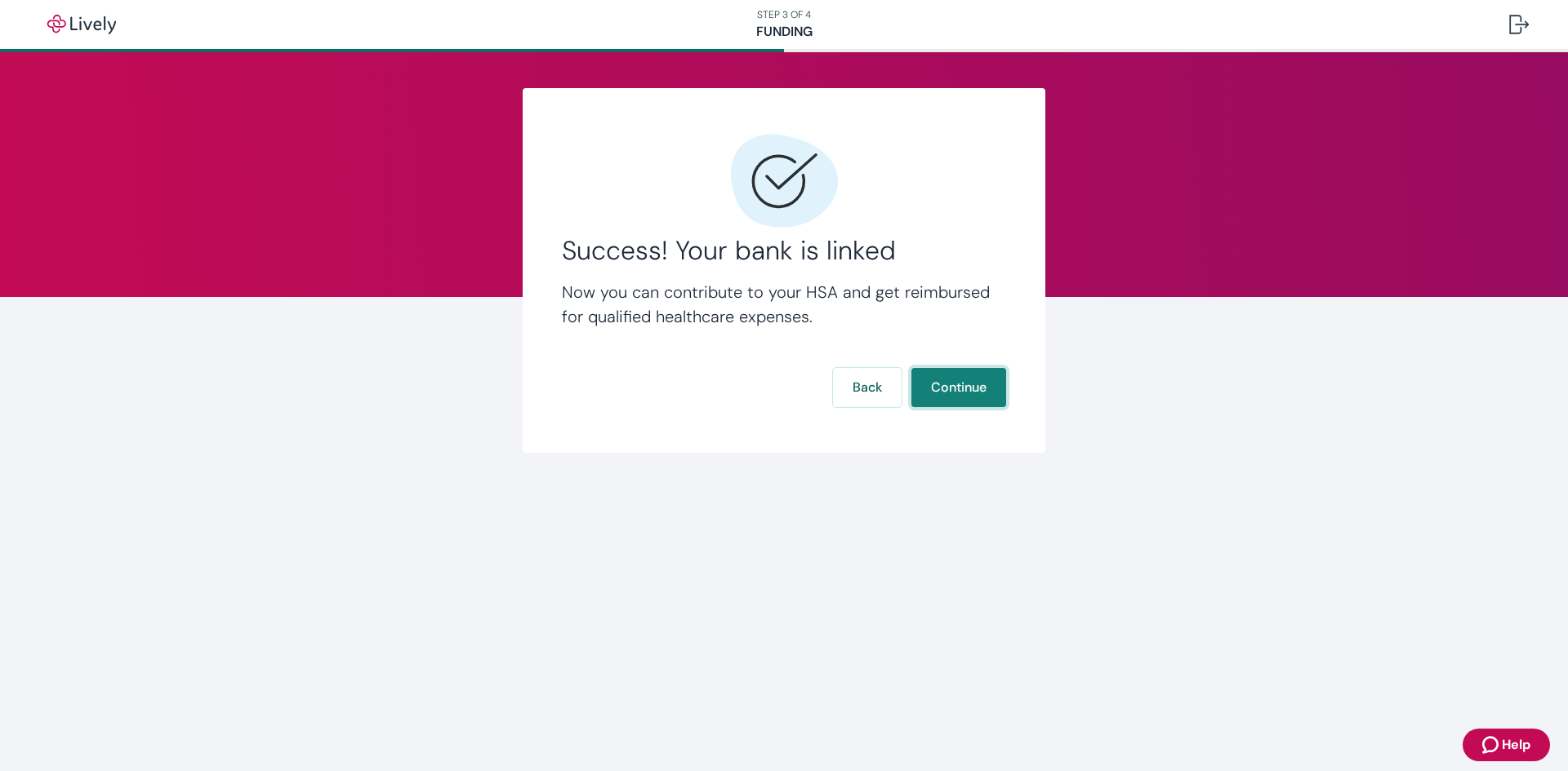
click at [940, 394] on button "Continue" at bounding box center [958, 388] width 95 height 39
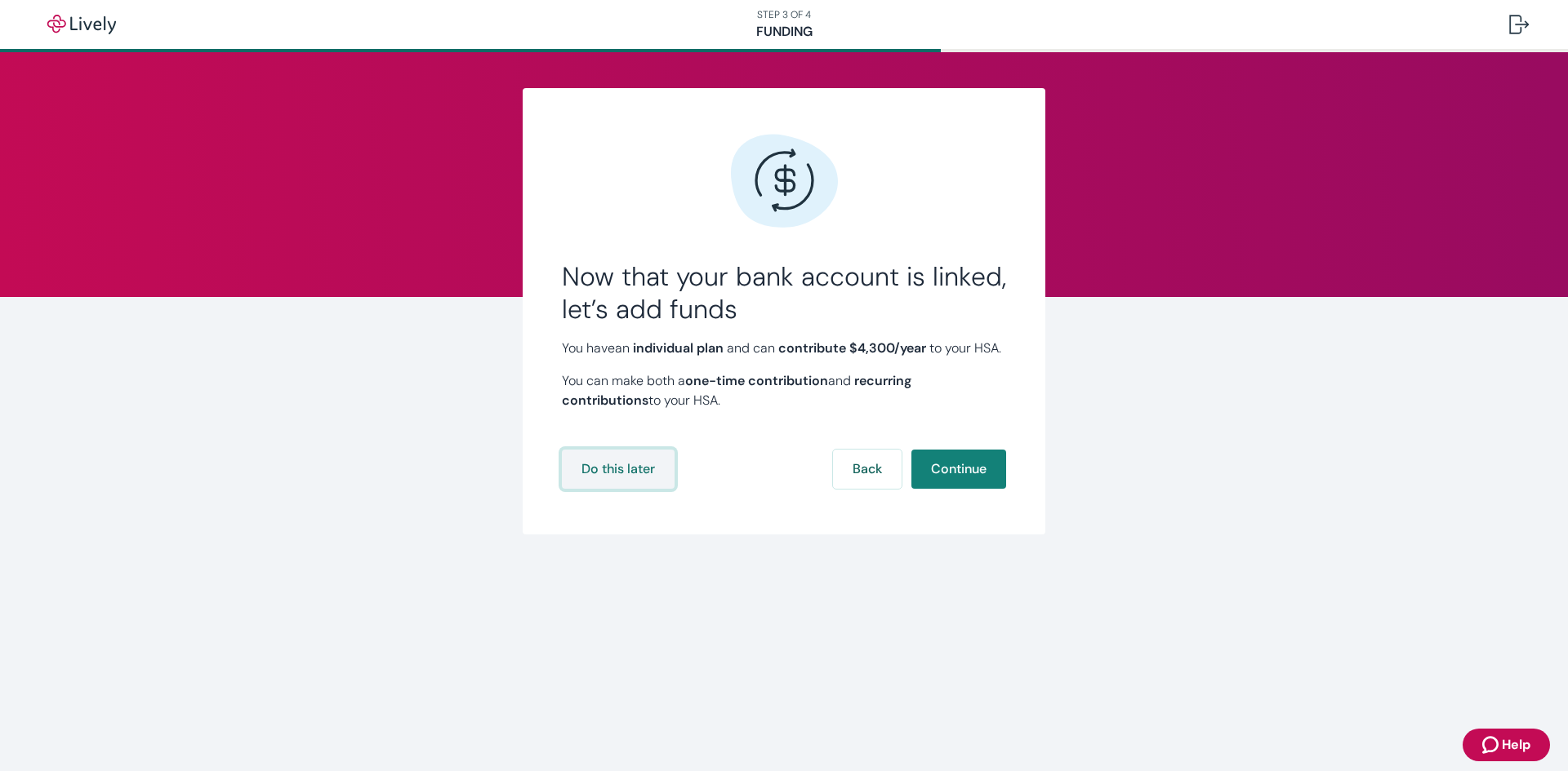
click at [618, 489] on button "Do this later" at bounding box center [618, 469] width 112 height 39
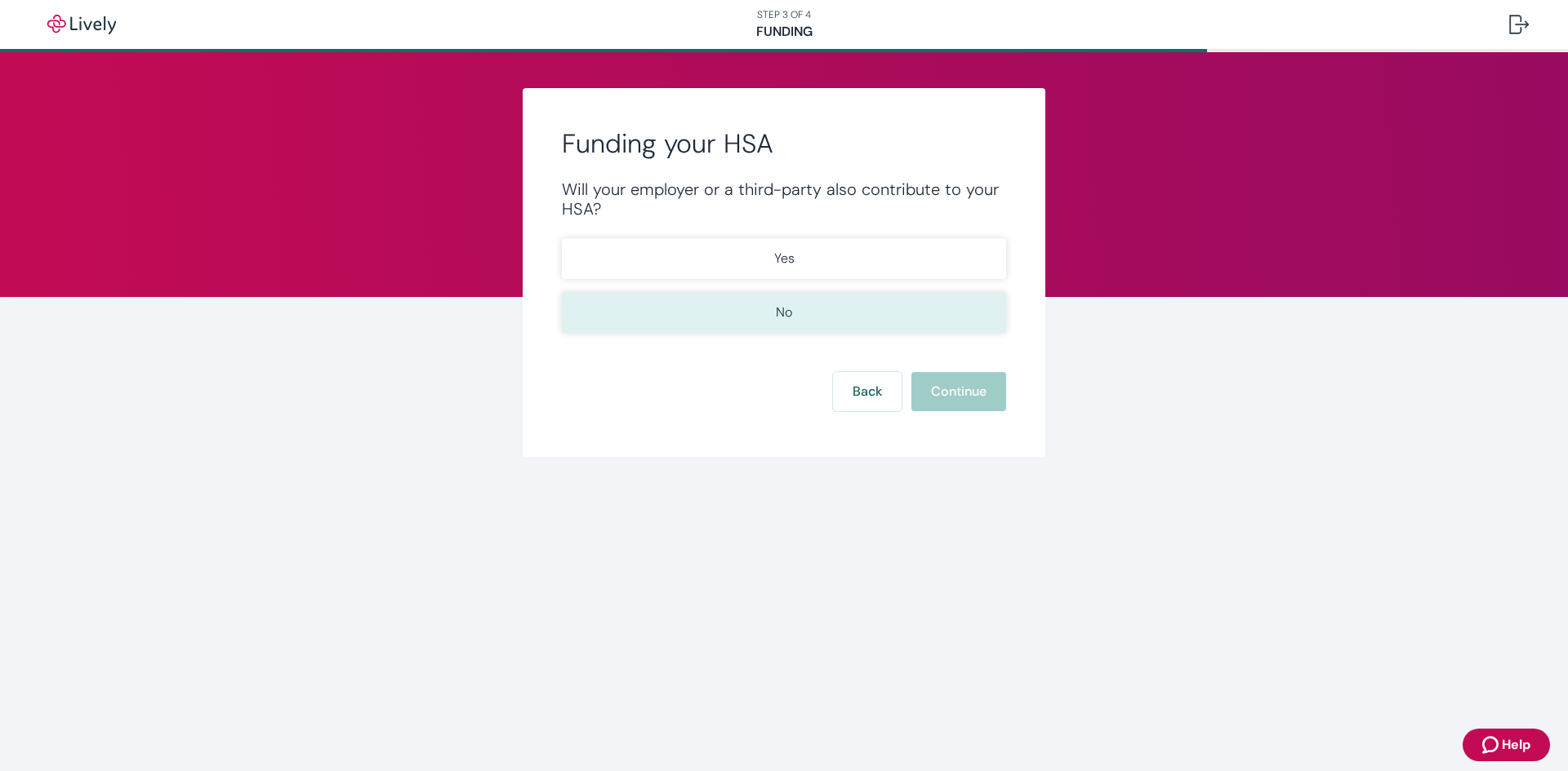
click at [771, 310] on button "No" at bounding box center [784, 313] width 444 height 41
click at [942, 394] on button "Continue" at bounding box center [958, 392] width 95 height 39
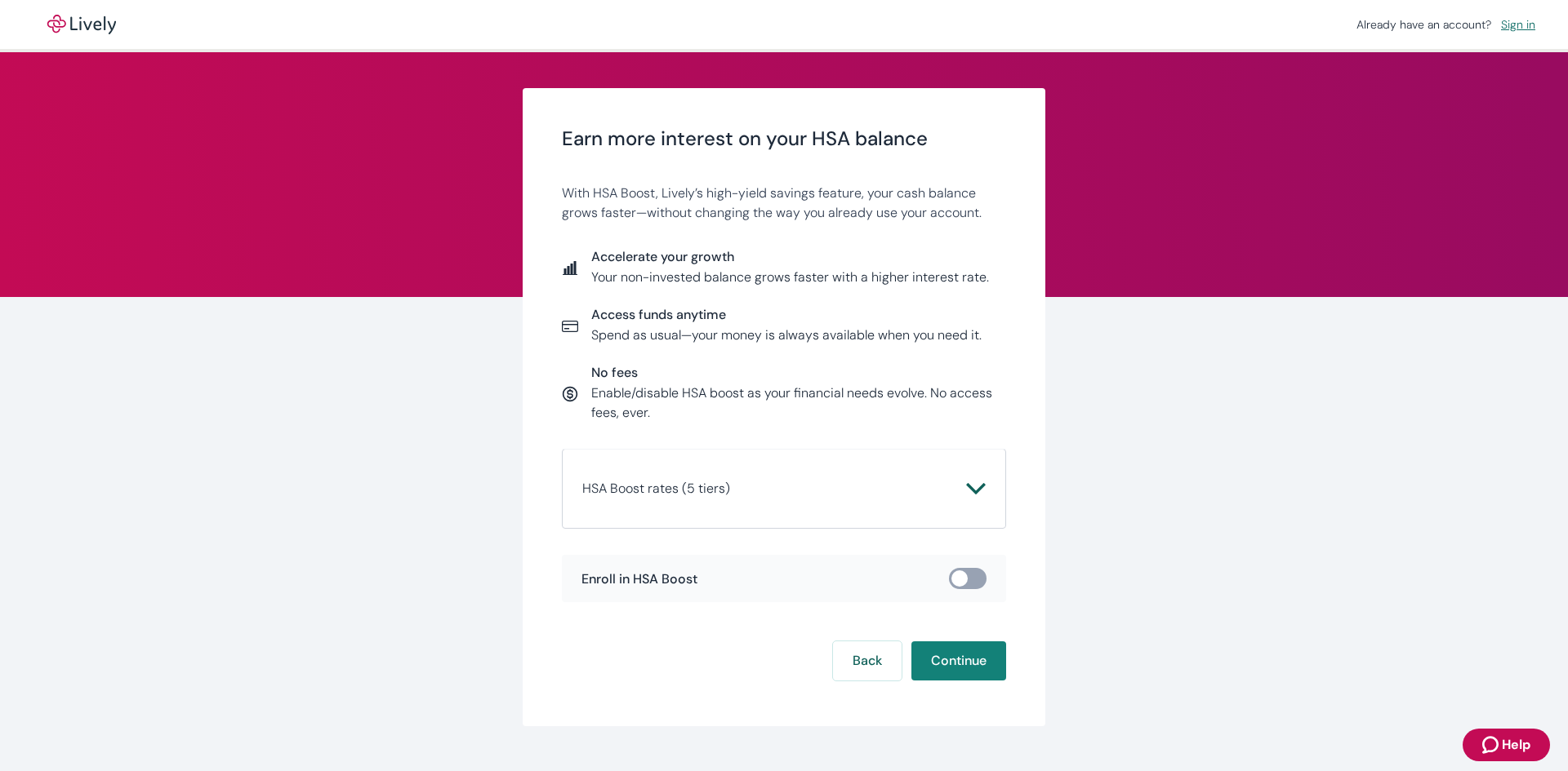
click at [958, 488] on span "HSA Boost rates (5 tiers)" at bounding box center [774, 489] width 384 height 20
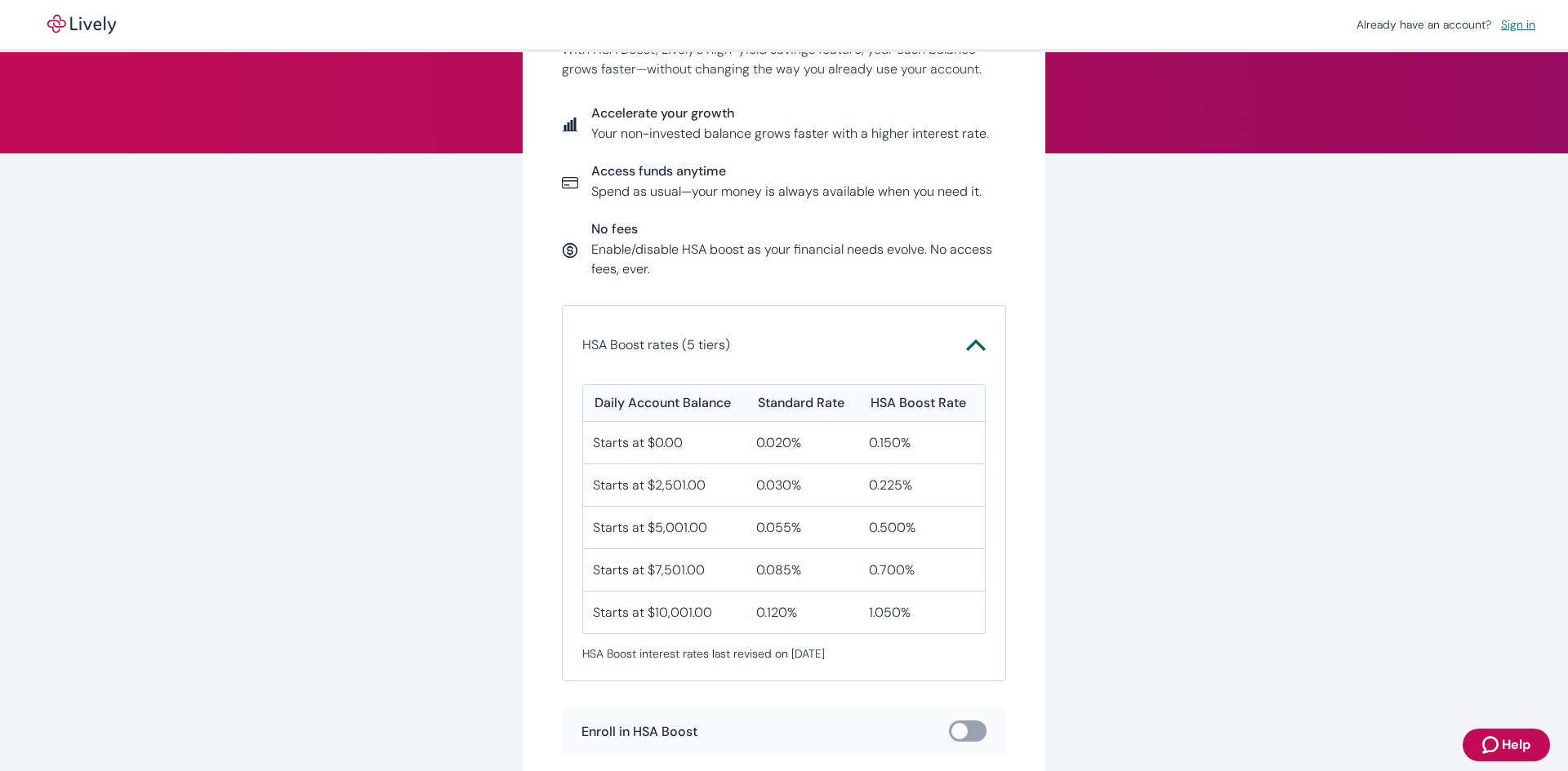
scroll to position [163, 0]
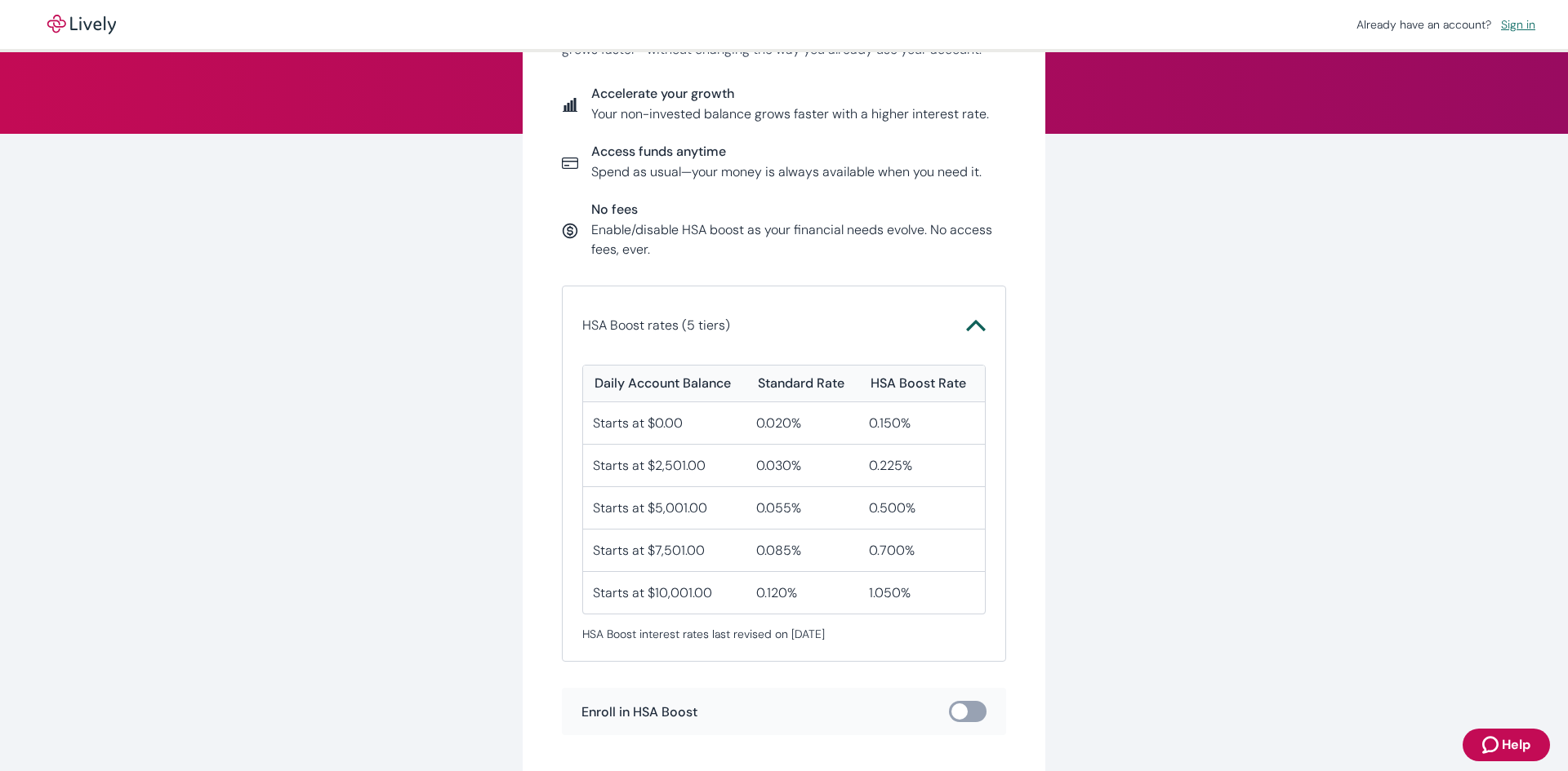
click at [972, 330] on icon "Chevron icon" at bounding box center [976, 325] width 20 height 20
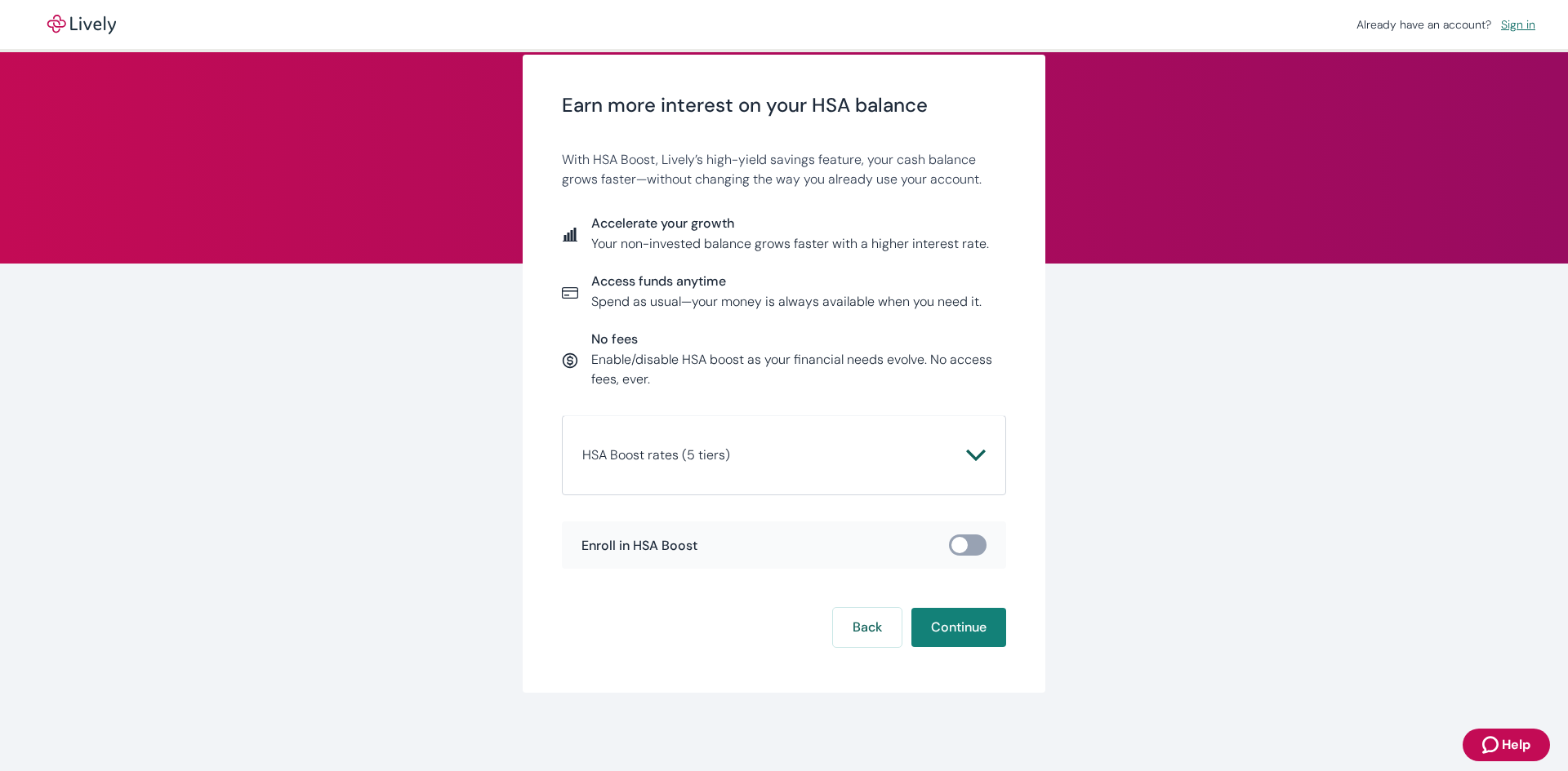
scroll to position [33, 0]
click at [944, 627] on button "Continue" at bounding box center [958, 627] width 95 height 39
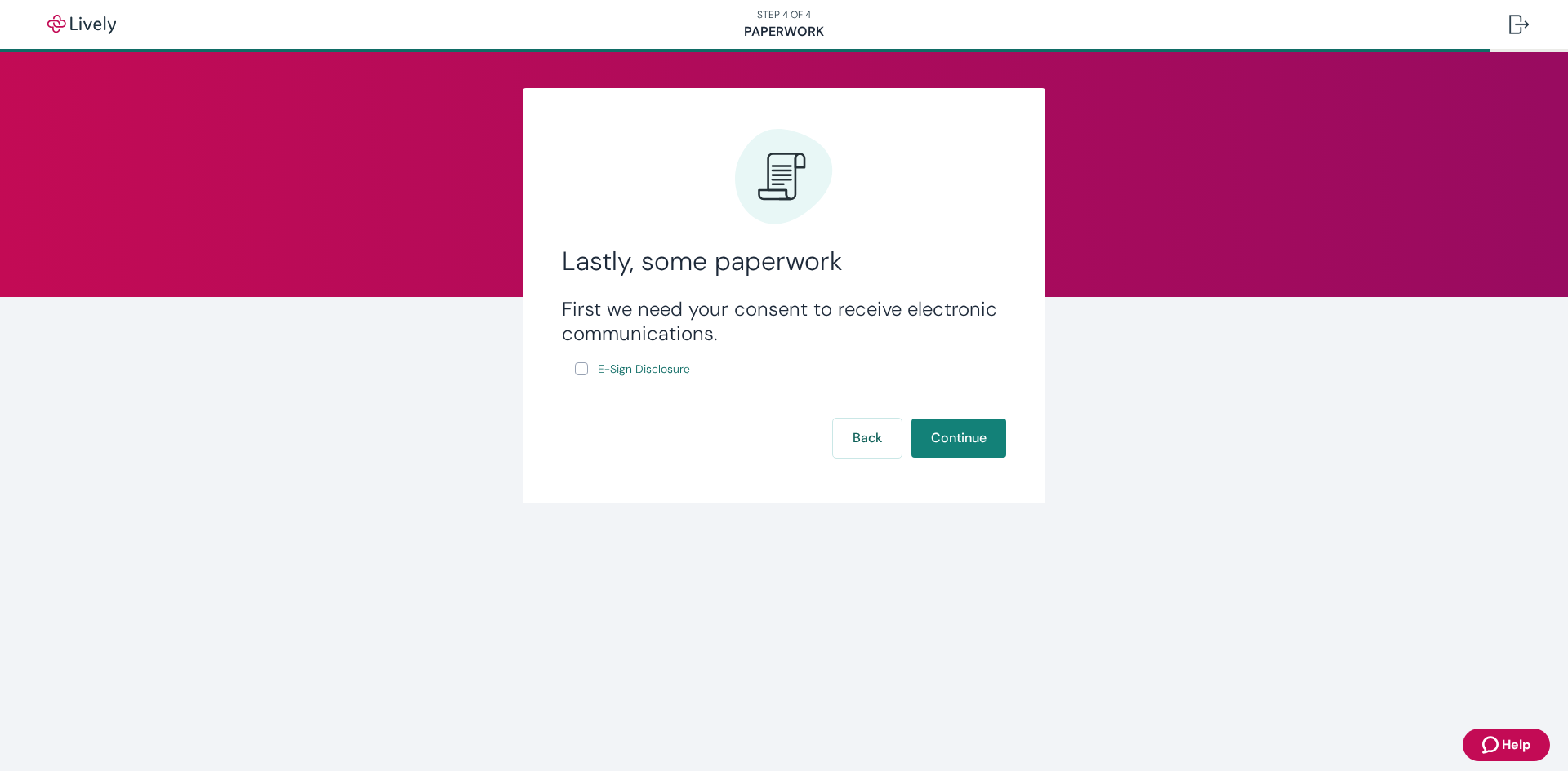
click at [578, 368] on input "E-Sign Disclosure" at bounding box center [581, 368] width 13 height 13
checkbox input "true"
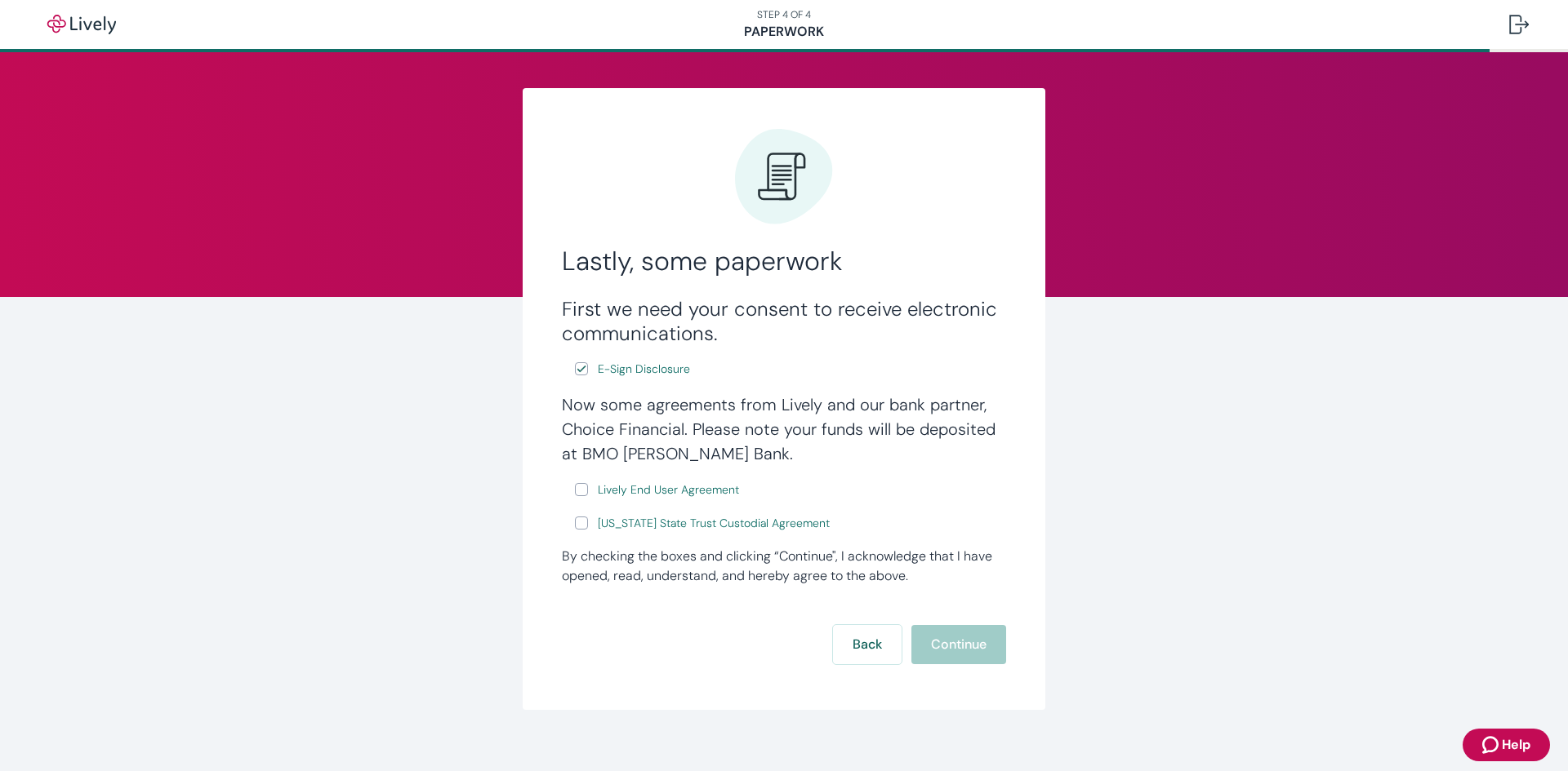
scroll to position [18, 0]
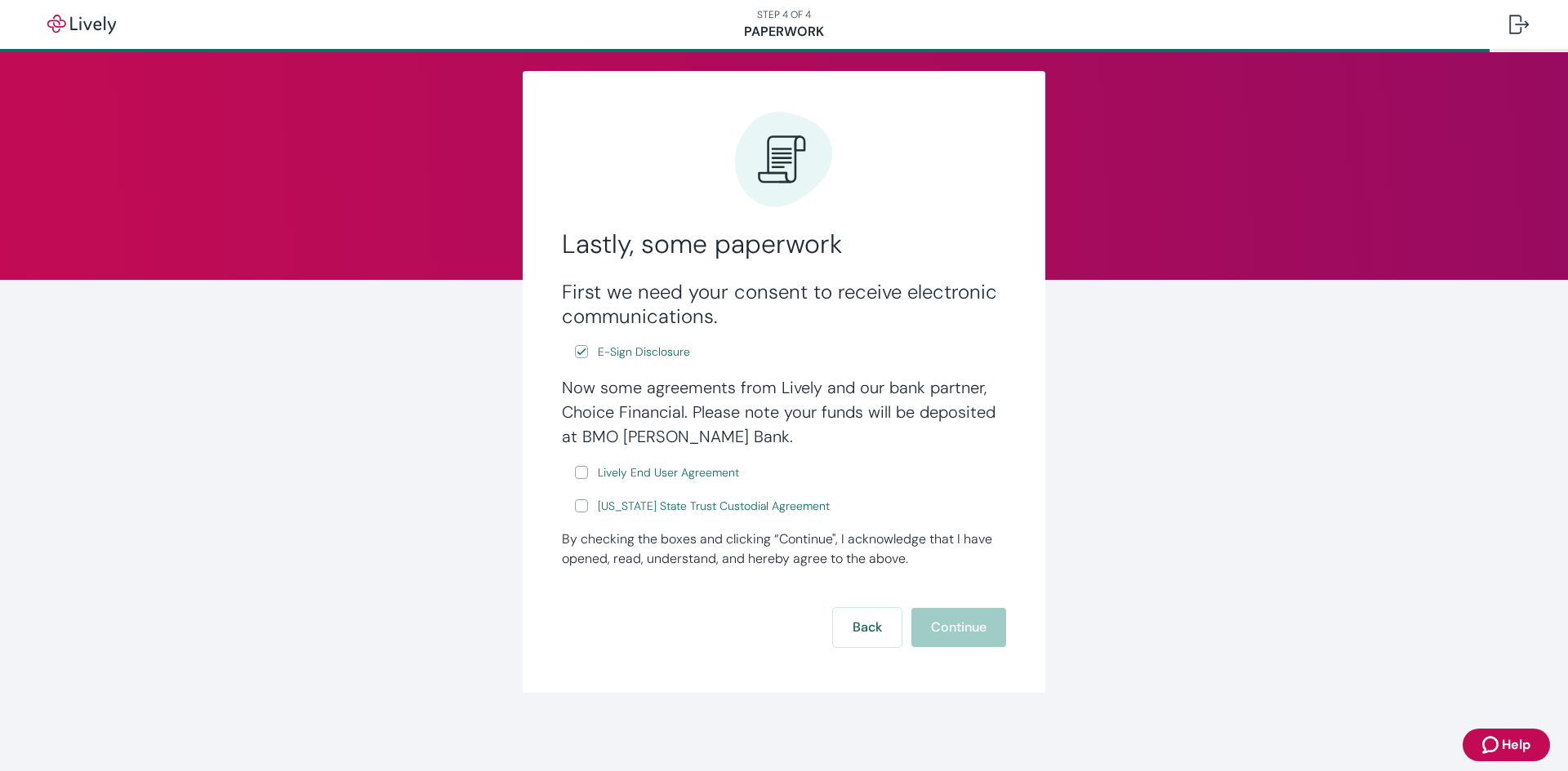
click at [581, 474] on input "Lively End User Agreement" at bounding box center [581, 472] width 13 height 13
checkbox input "true"
click at [575, 501] on input "Wyoming State Trust Custodial Agreement" at bounding box center [581, 505] width 13 height 13
checkbox input "true"
click at [954, 628] on button "Continue" at bounding box center [958, 627] width 95 height 39
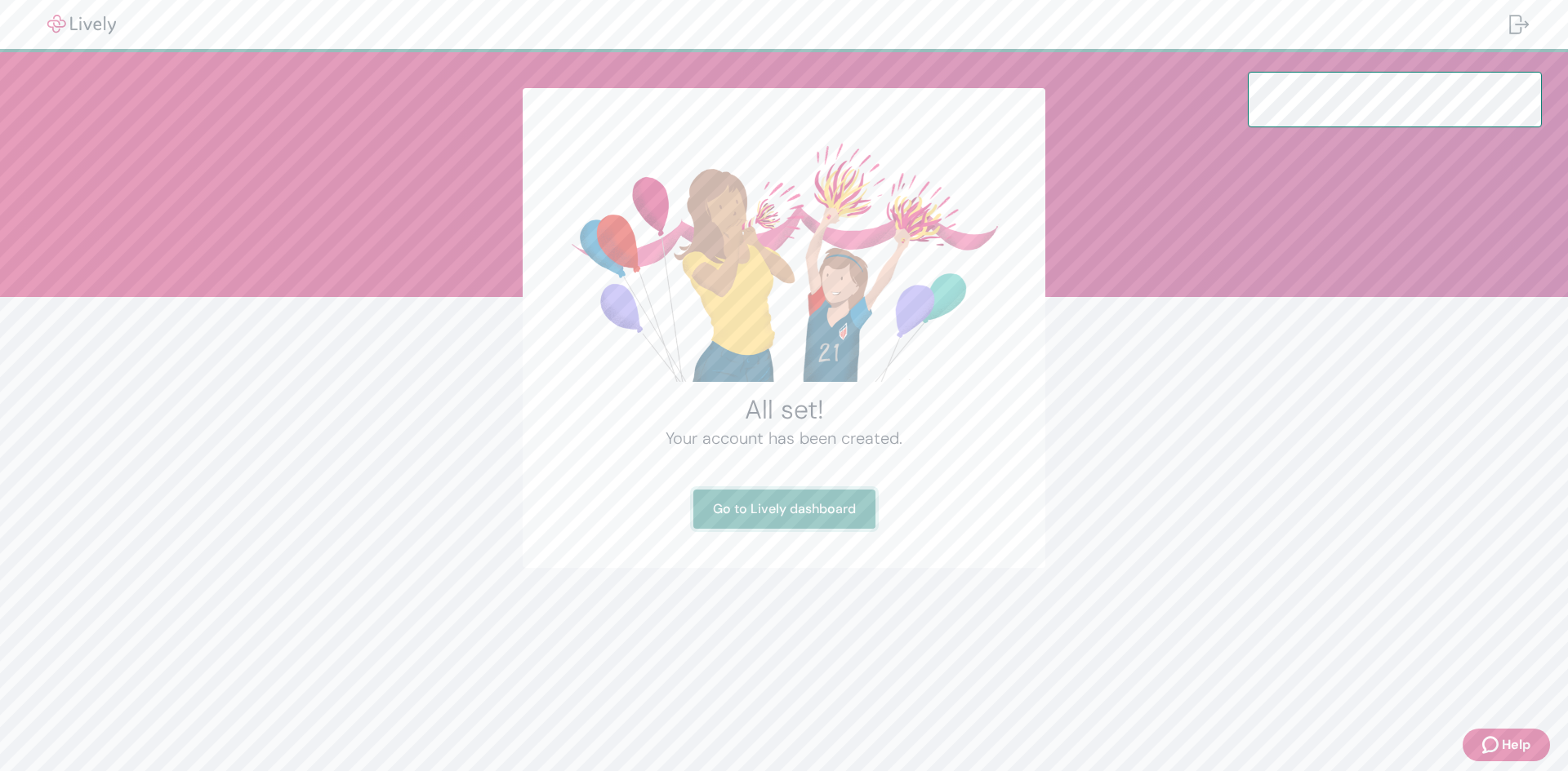
click at [771, 518] on link "Go to Lively dashboard" at bounding box center [784, 509] width 182 height 39
